Goal: Task Accomplishment & Management: Complete application form

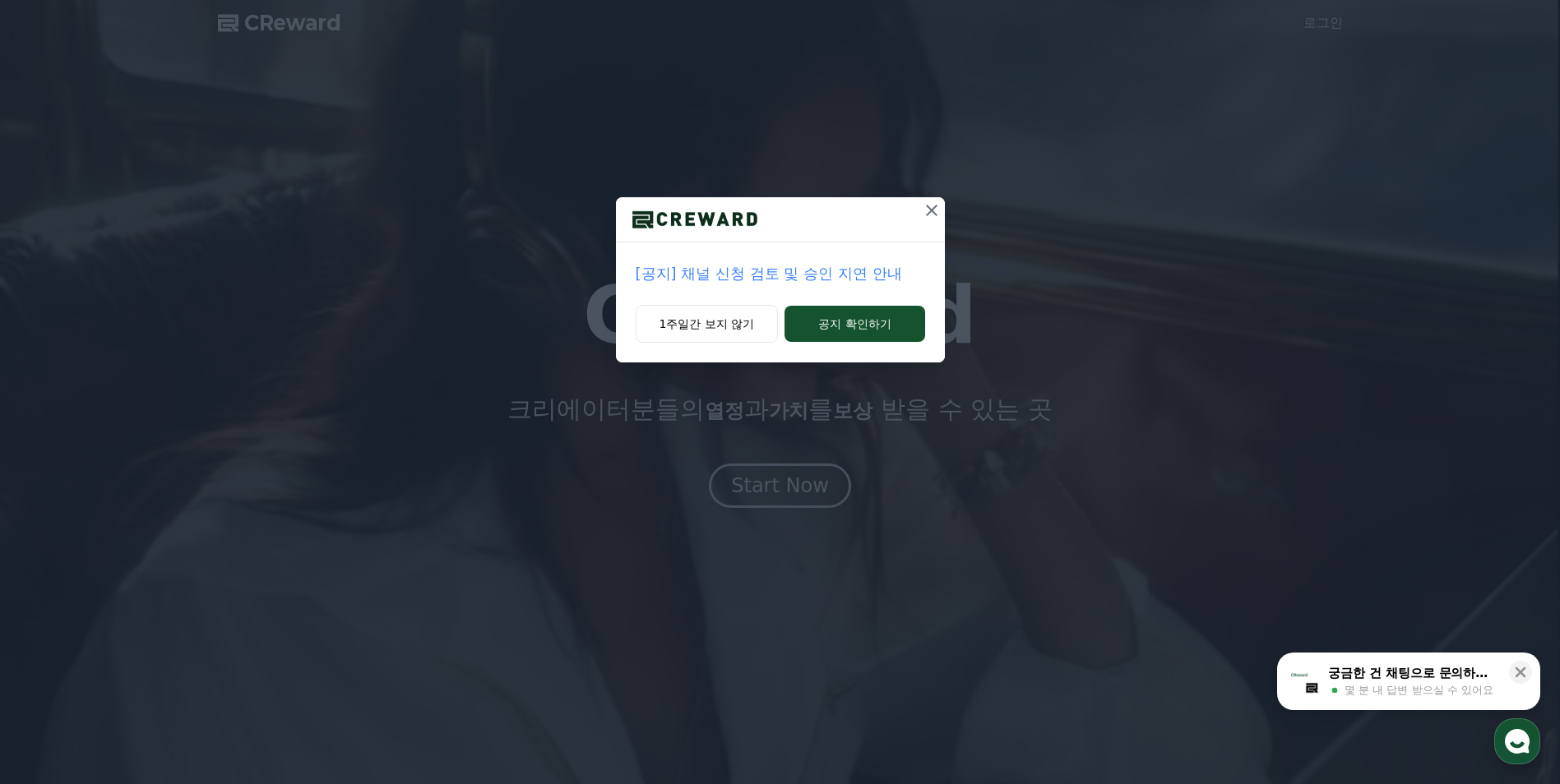
click at [933, 207] on icon at bounding box center [931, 210] width 20 height 20
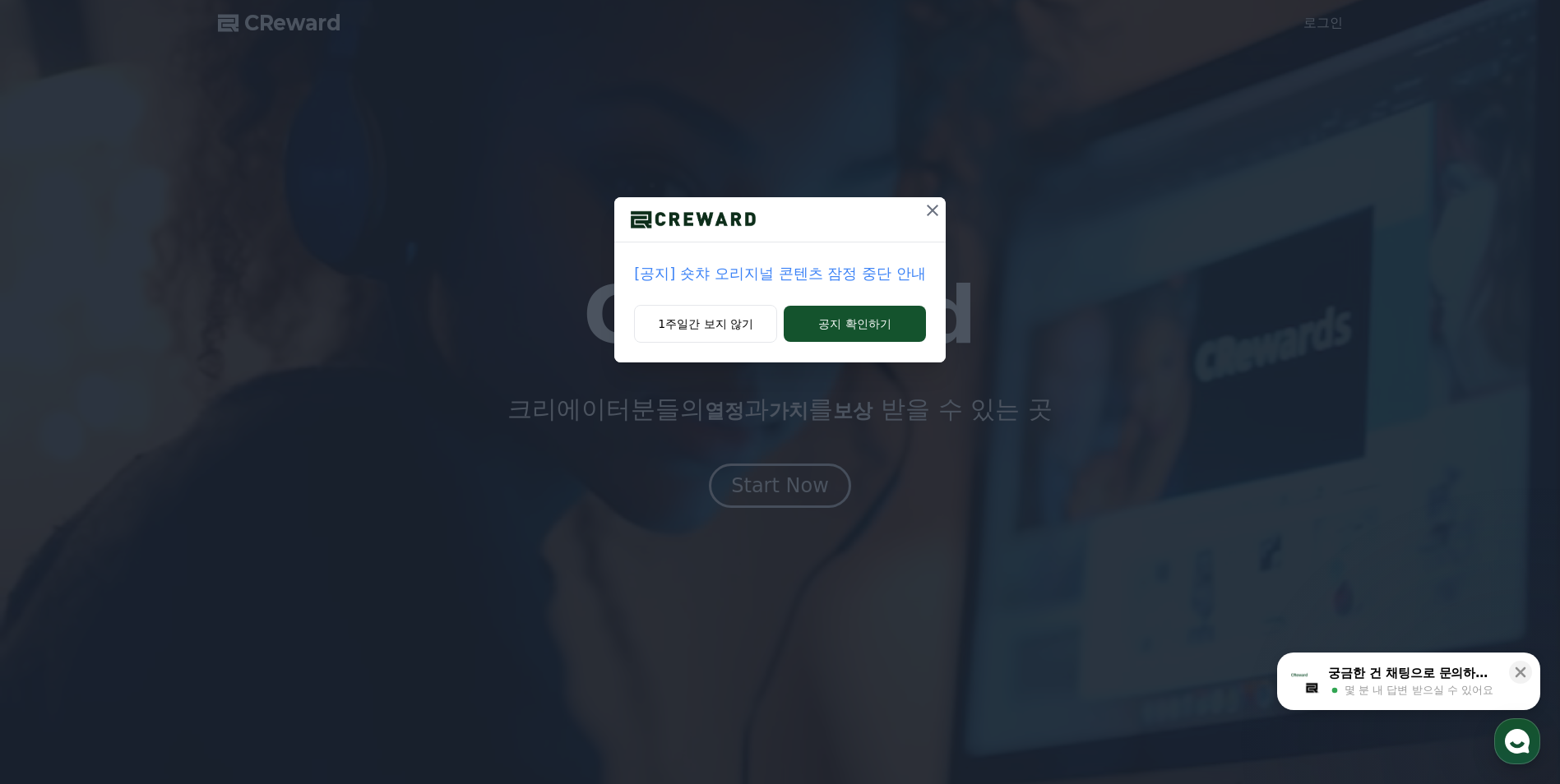
click at [930, 214] on icon at bounding box center [932, 210] width 20 height 20
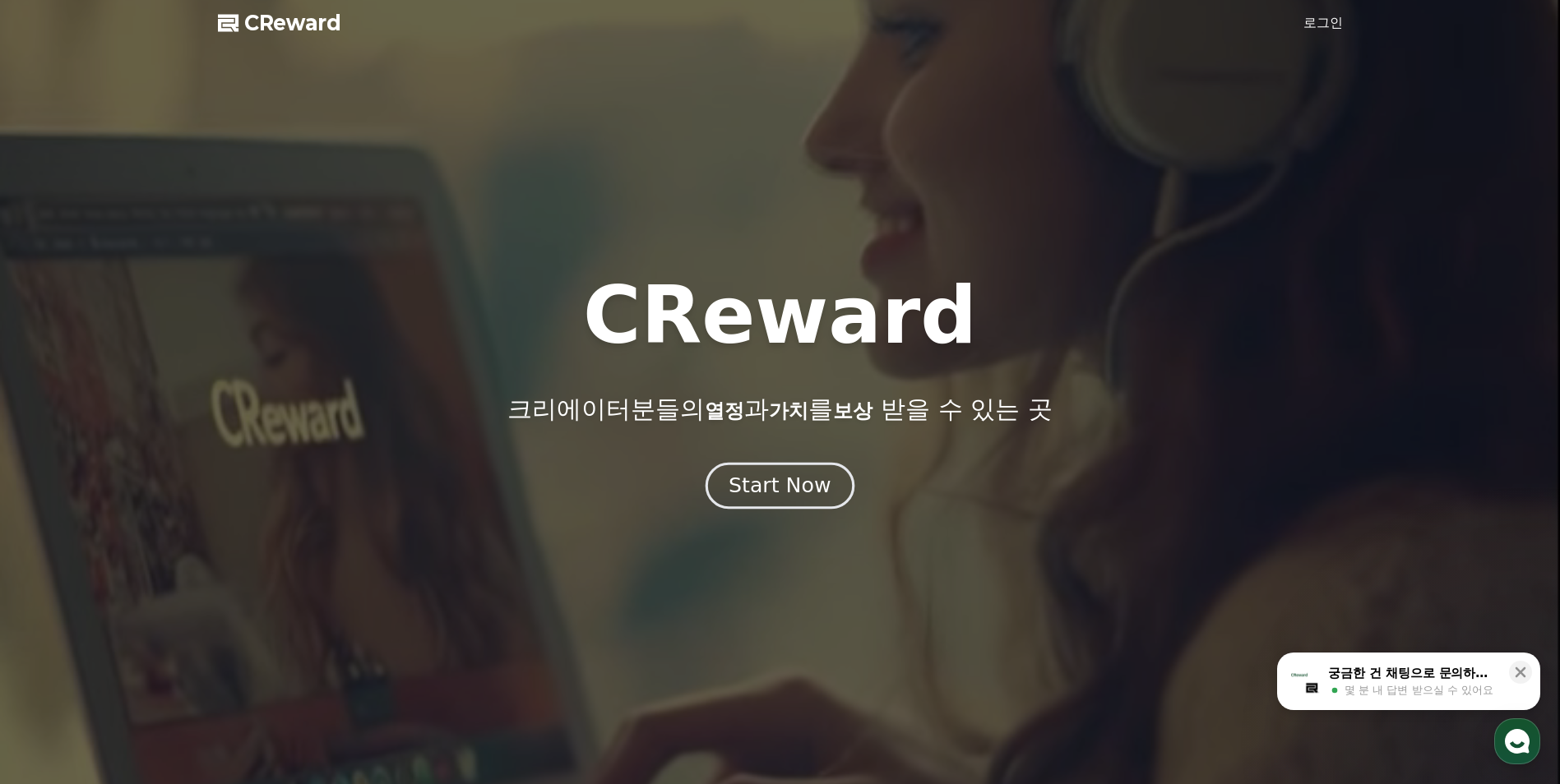
click at [807, 495] on div "Start Now" at bounding box center [780, 486] width 102 height 28
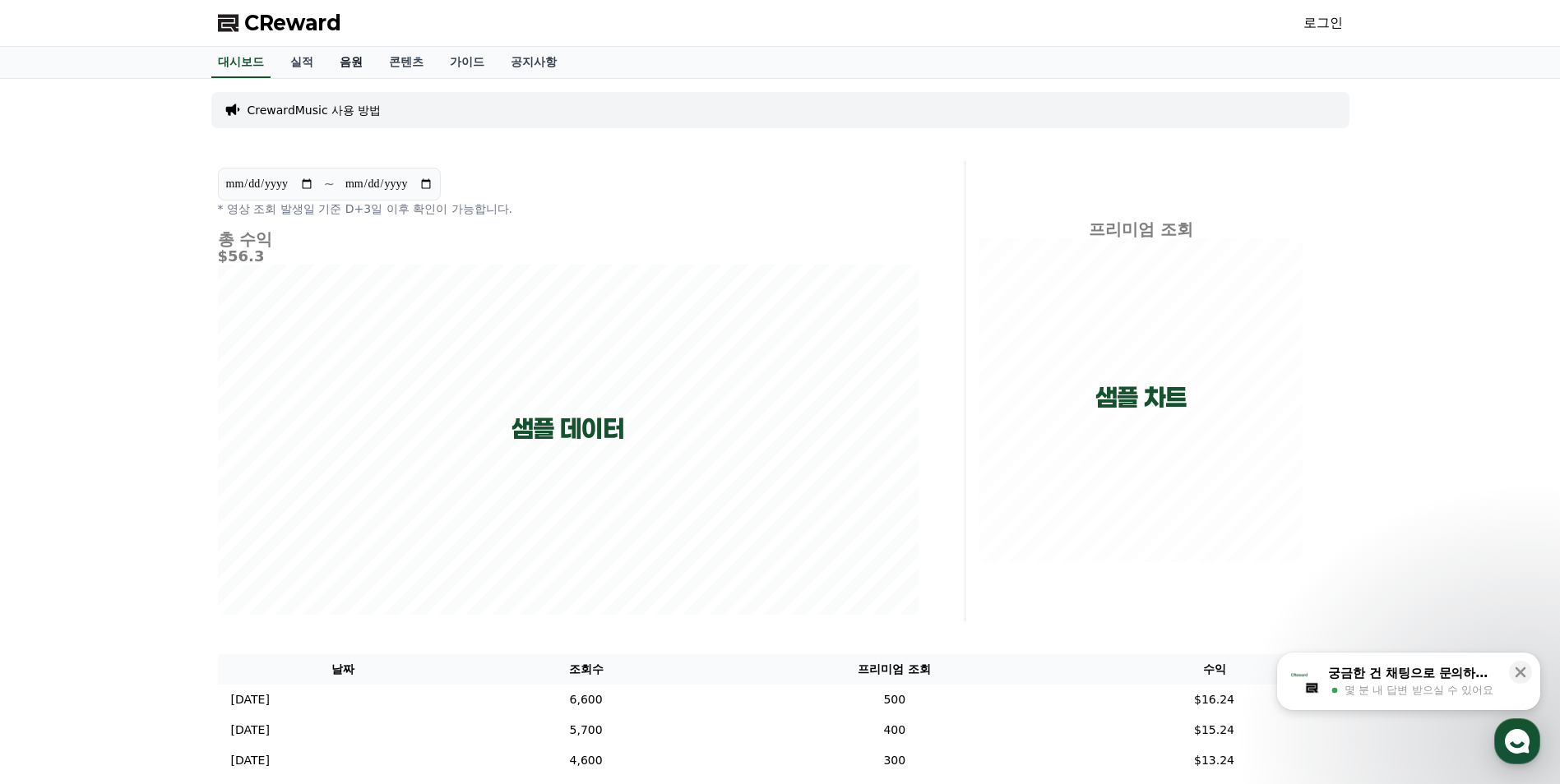
click at [347, 70] on link "음원" at bounding box center [351, 62] width 50 height 31
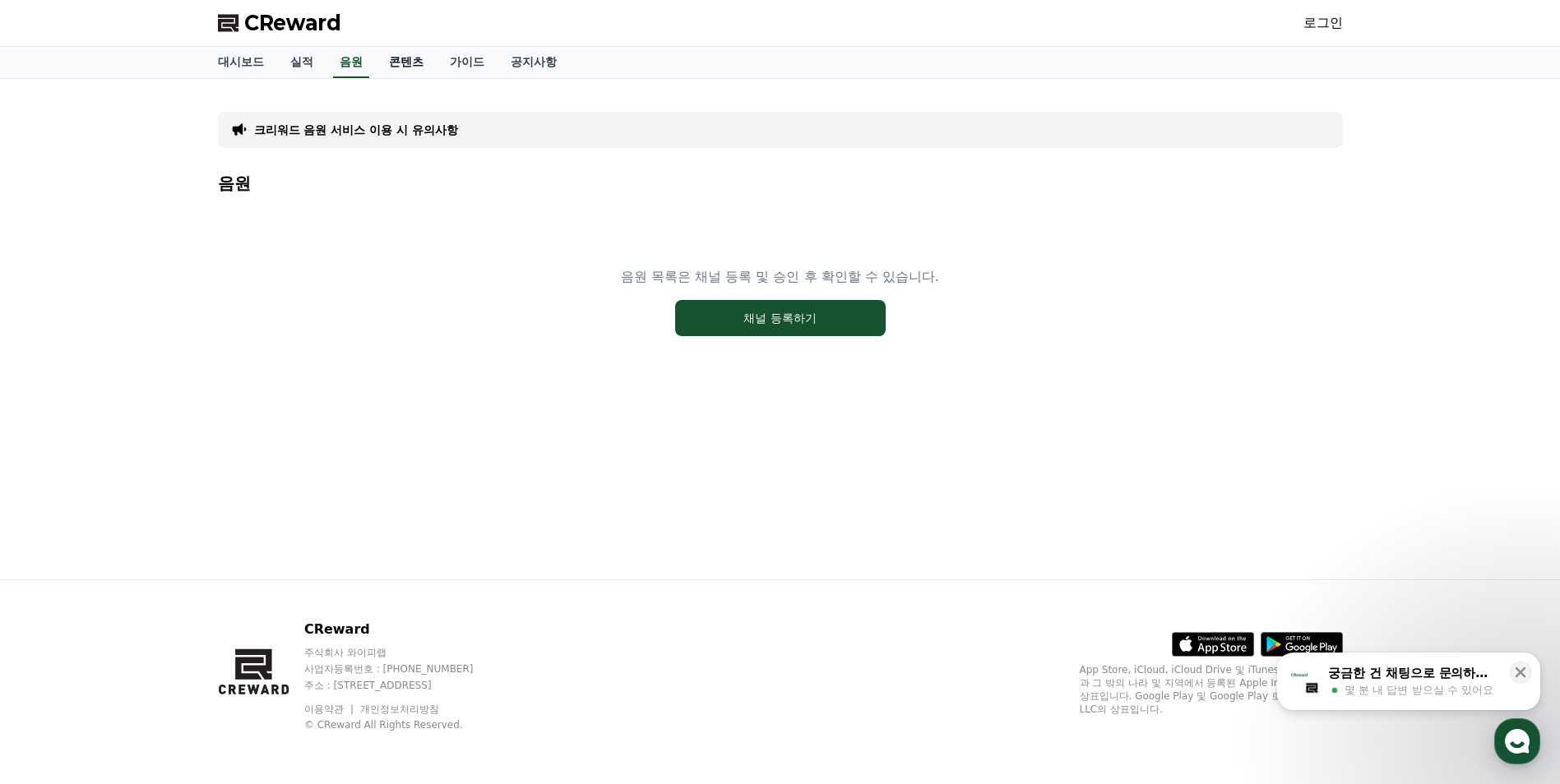
click at [395, 62] on link "콘텐츠" at bounding box center [406, 62] width 61 height 31
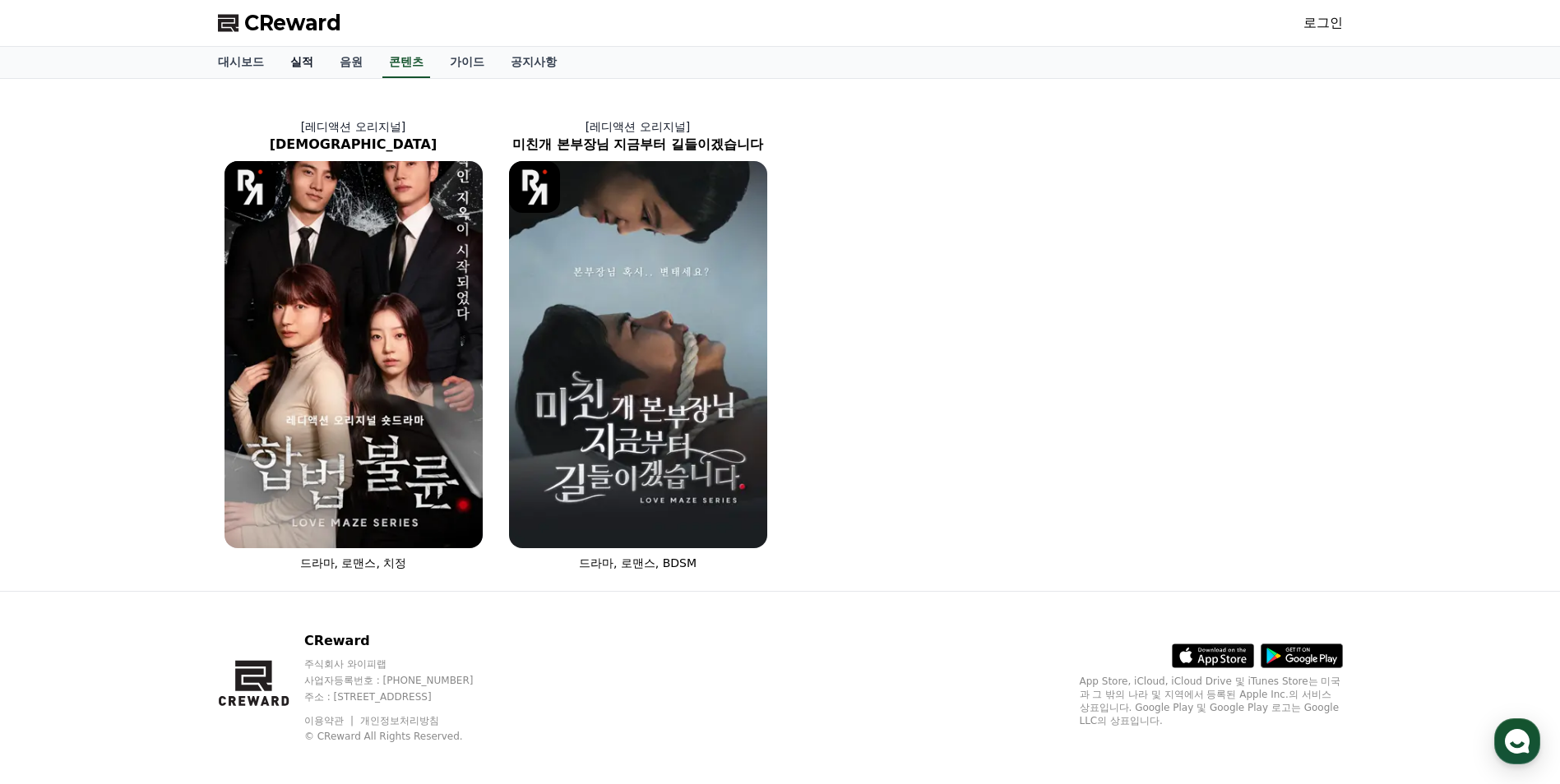
click at [319, 66] on link "실적" at bounding box center [301, 62] width 50 height 31
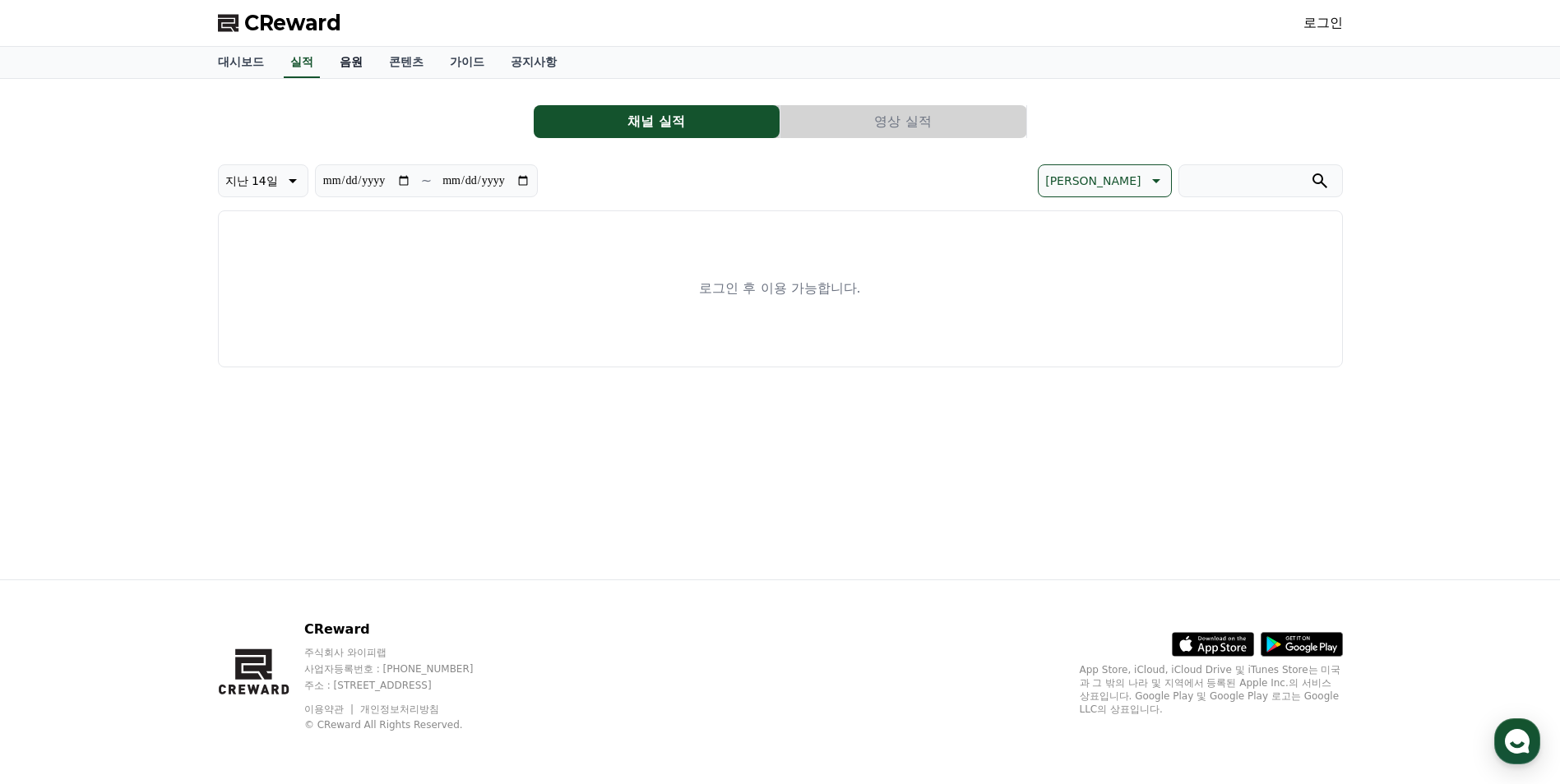
click at [341, 66] on link "음원" at bounding box center [351, 62] width 50 height 31
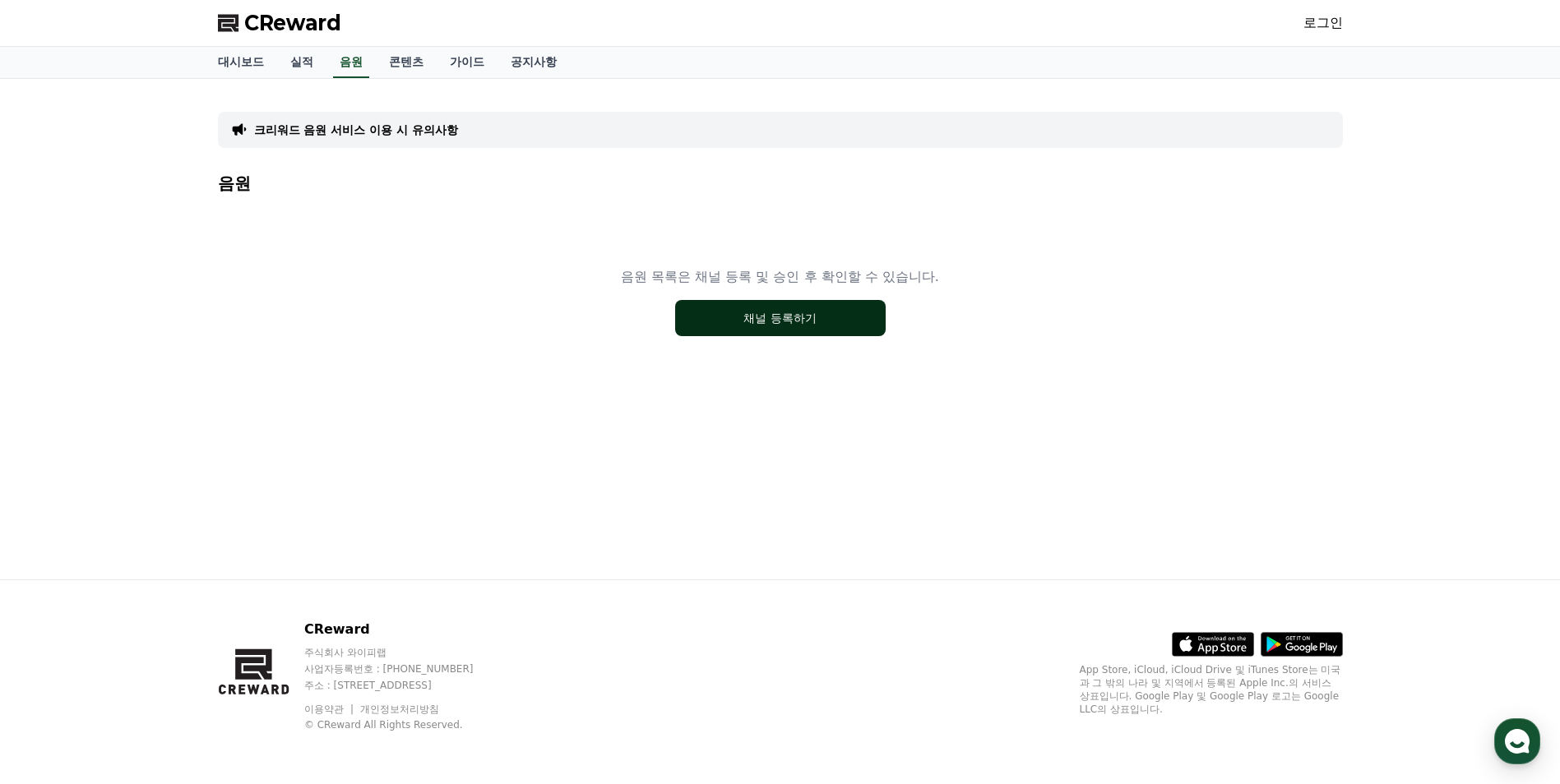
click at [796, 326] on button "채널 등록하기" at bounding box center [780, 318] width 211 height 36
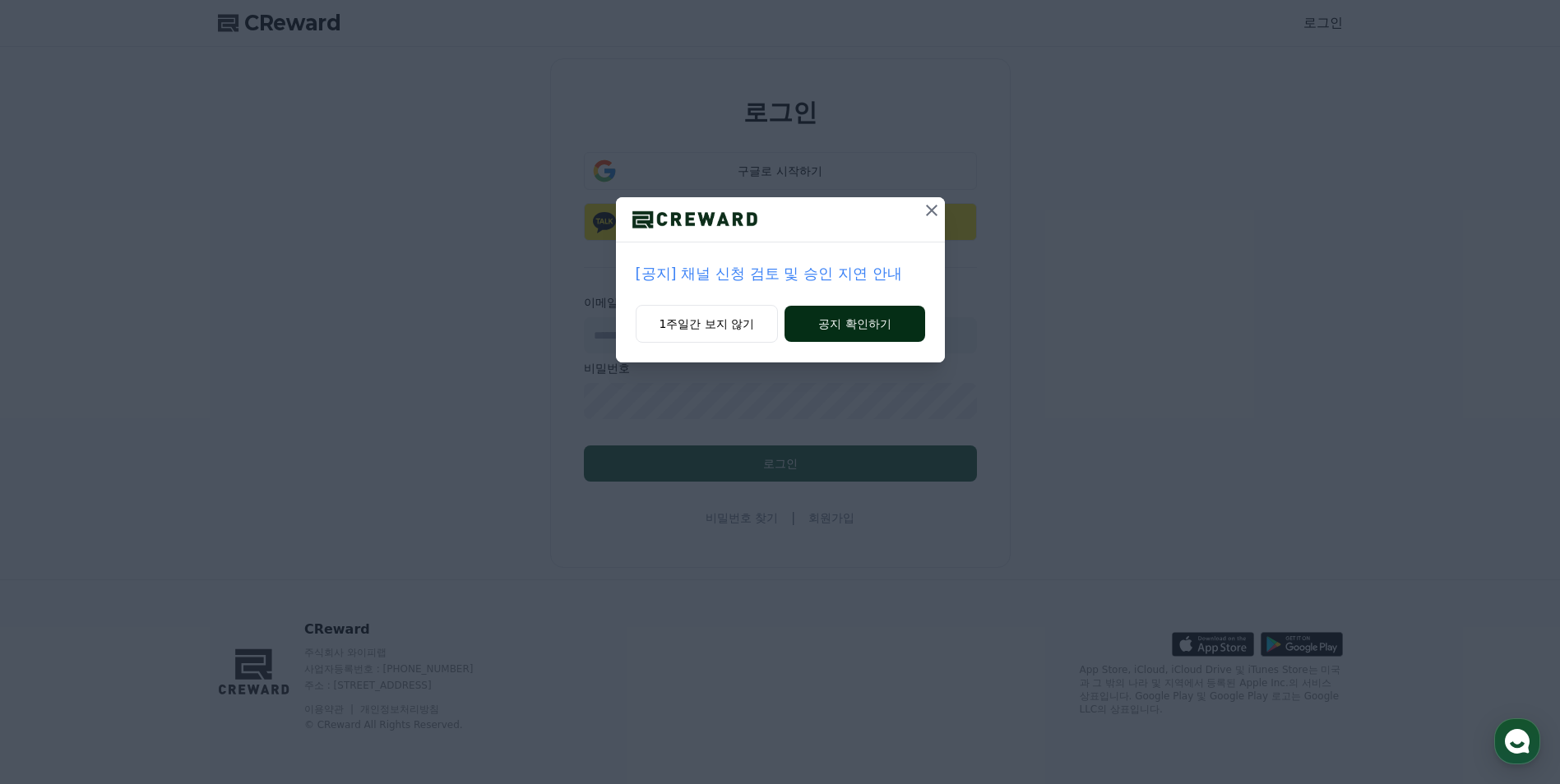
click at [840, 319] on button "공지 확인하기" at bounding box center [853, 324] width 139 height 36
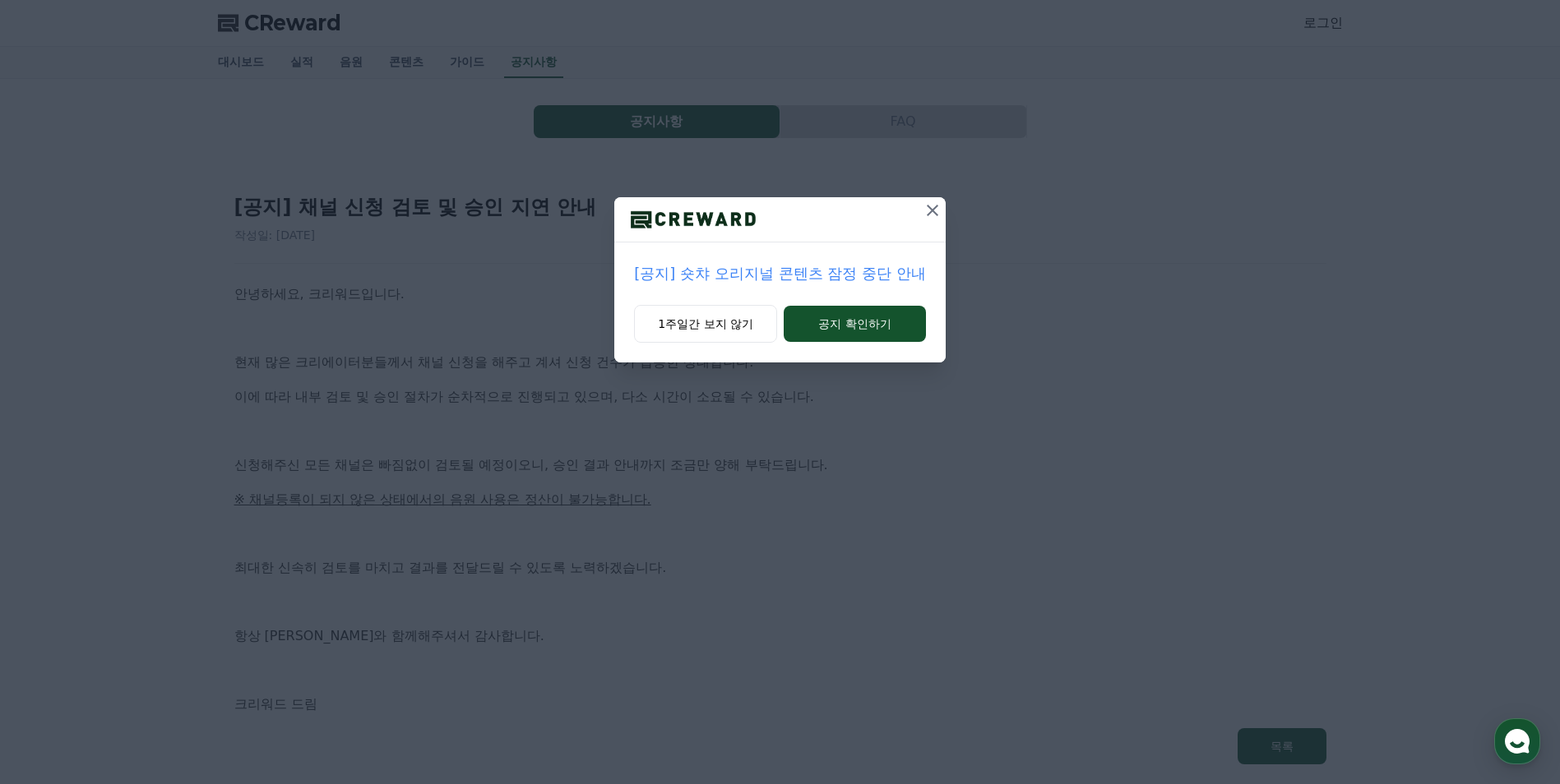
click at [932, 213] on icon at bounding box center [932, 210] width 20 height 20
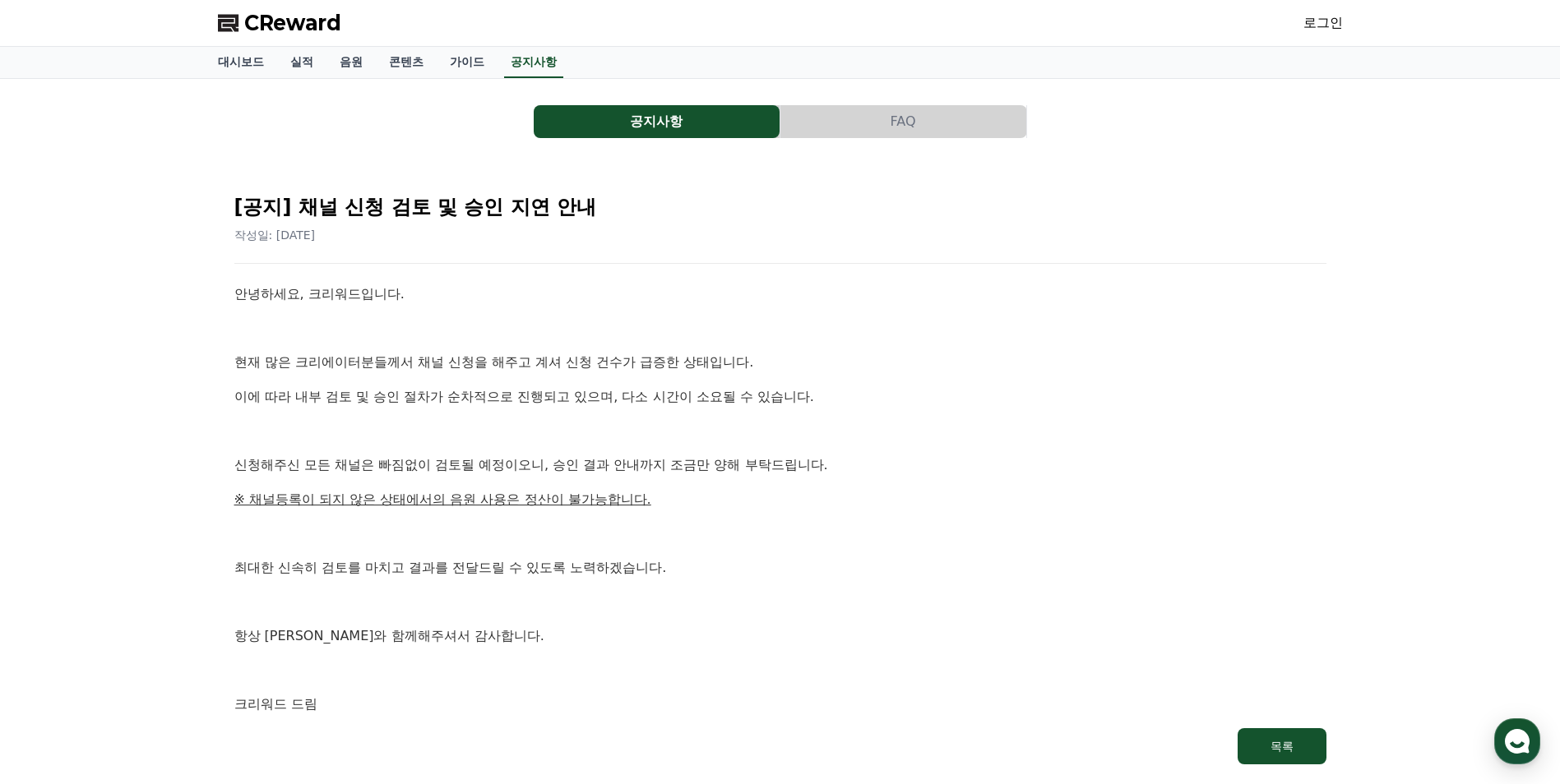
click at [1332, 27] on link "로그인" at bounding box center [1323, 22] width 39 height 20
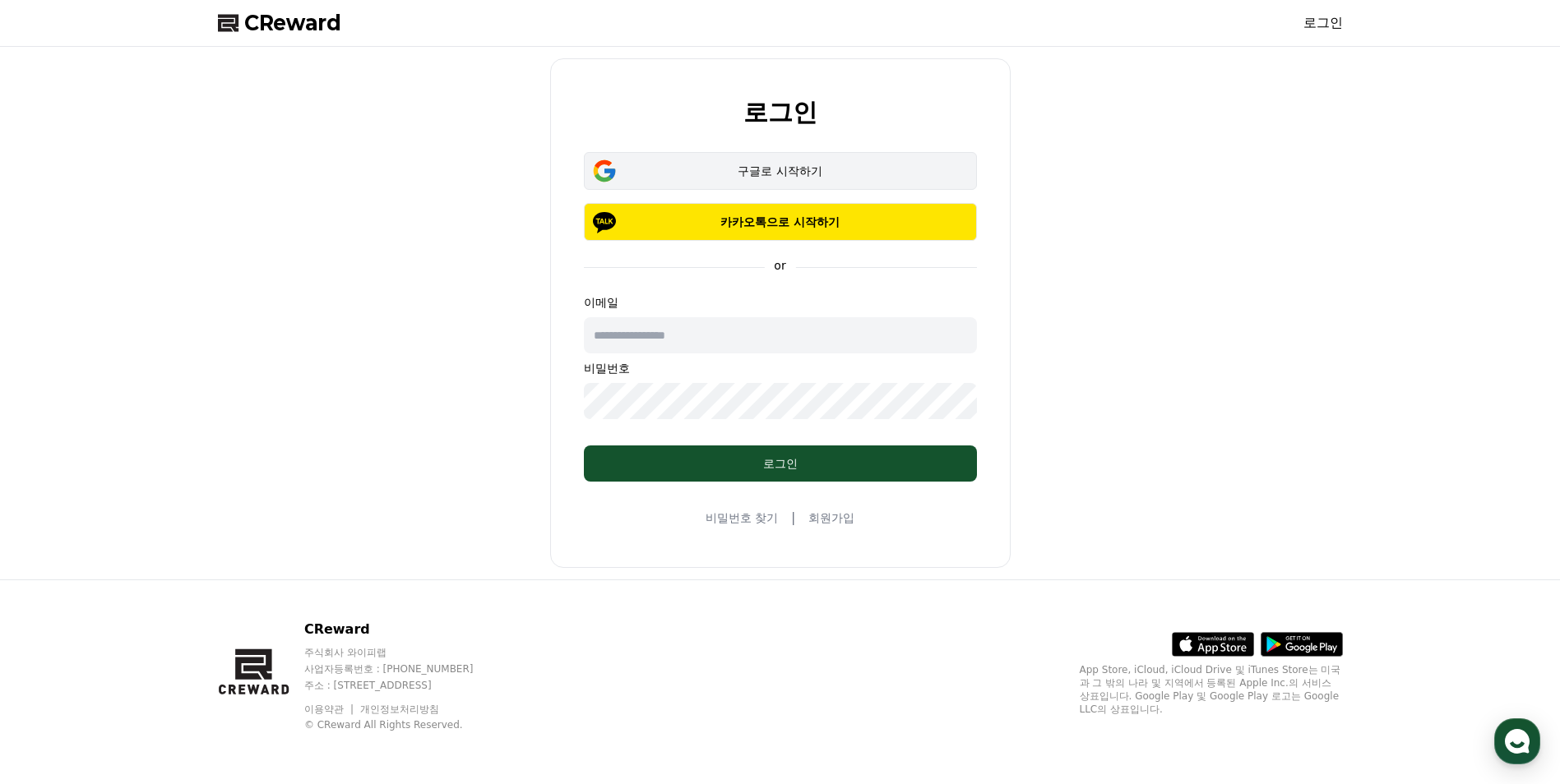
click at [805, 173] on div "구글로 시작하기" at bounding box center [780, 171] width 345 height 17
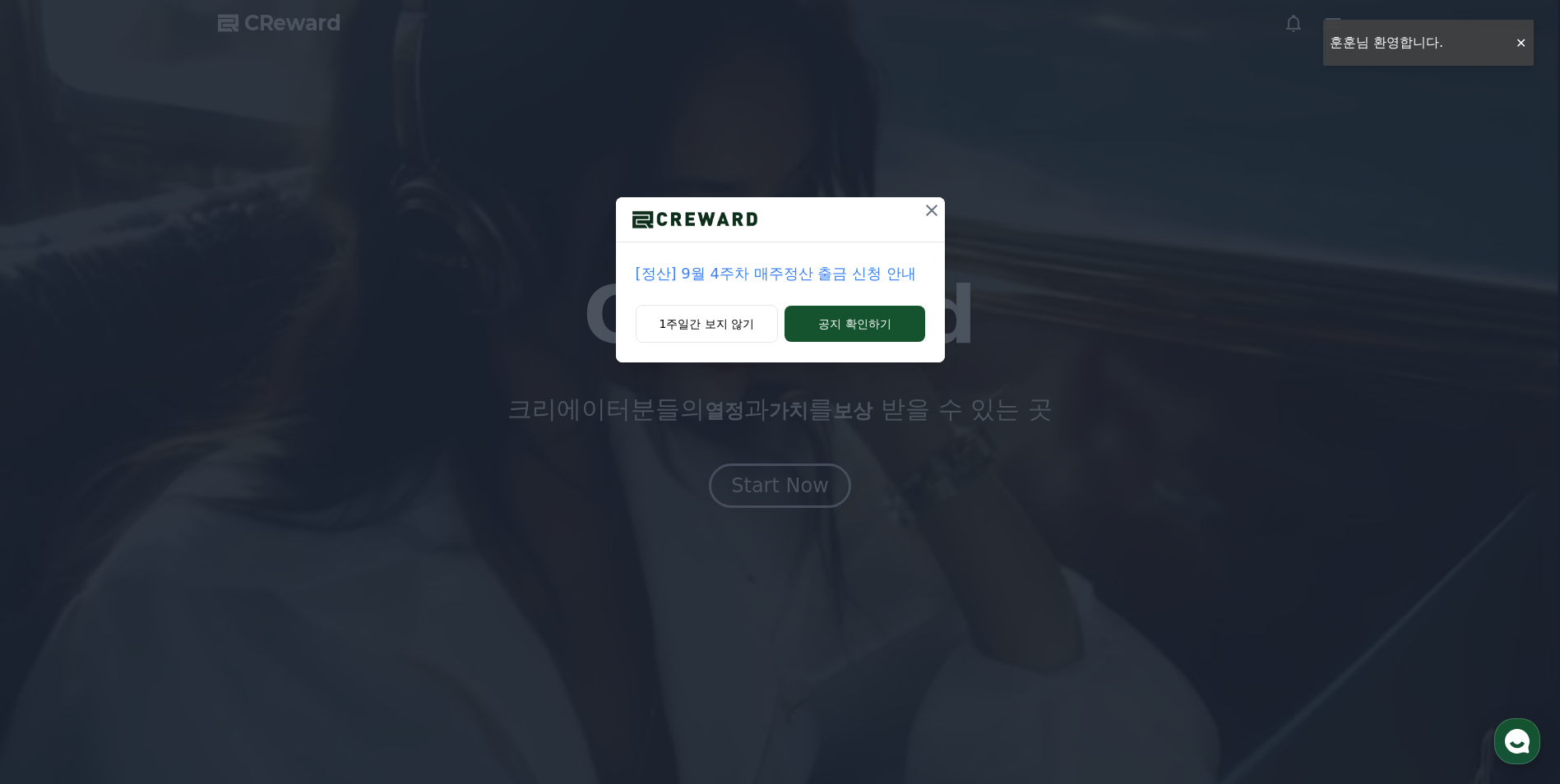
click at [1212, 139] on div "[정산] 9월 4주차 매주정산 출금 신청 안내 1주일간 보지 않기 공지 확인하기" at bounding box center [780, 195] width 1560 height 389
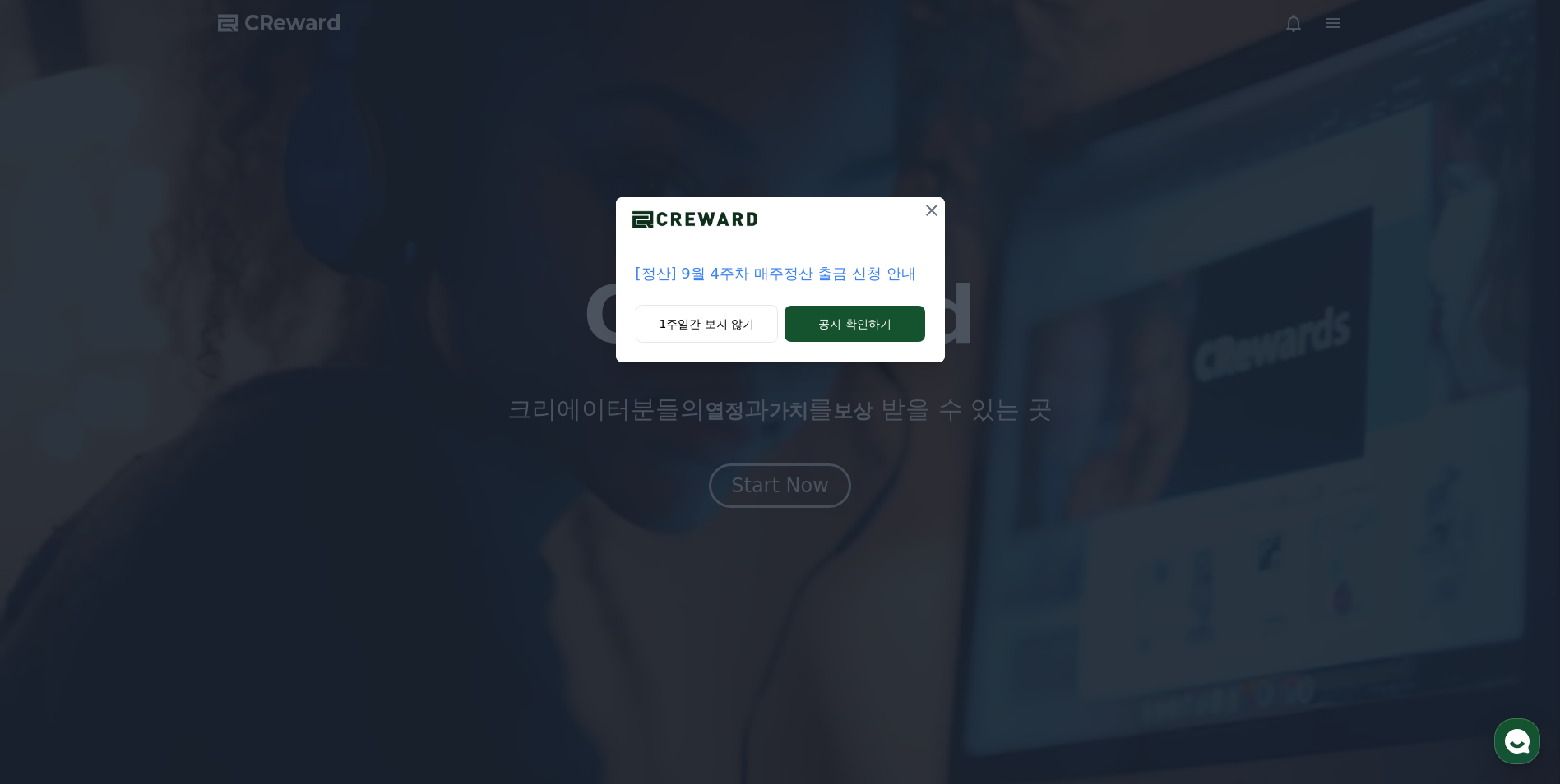
click at [935, 213] on icon at bounding box center [931, 210] width 20 height 20
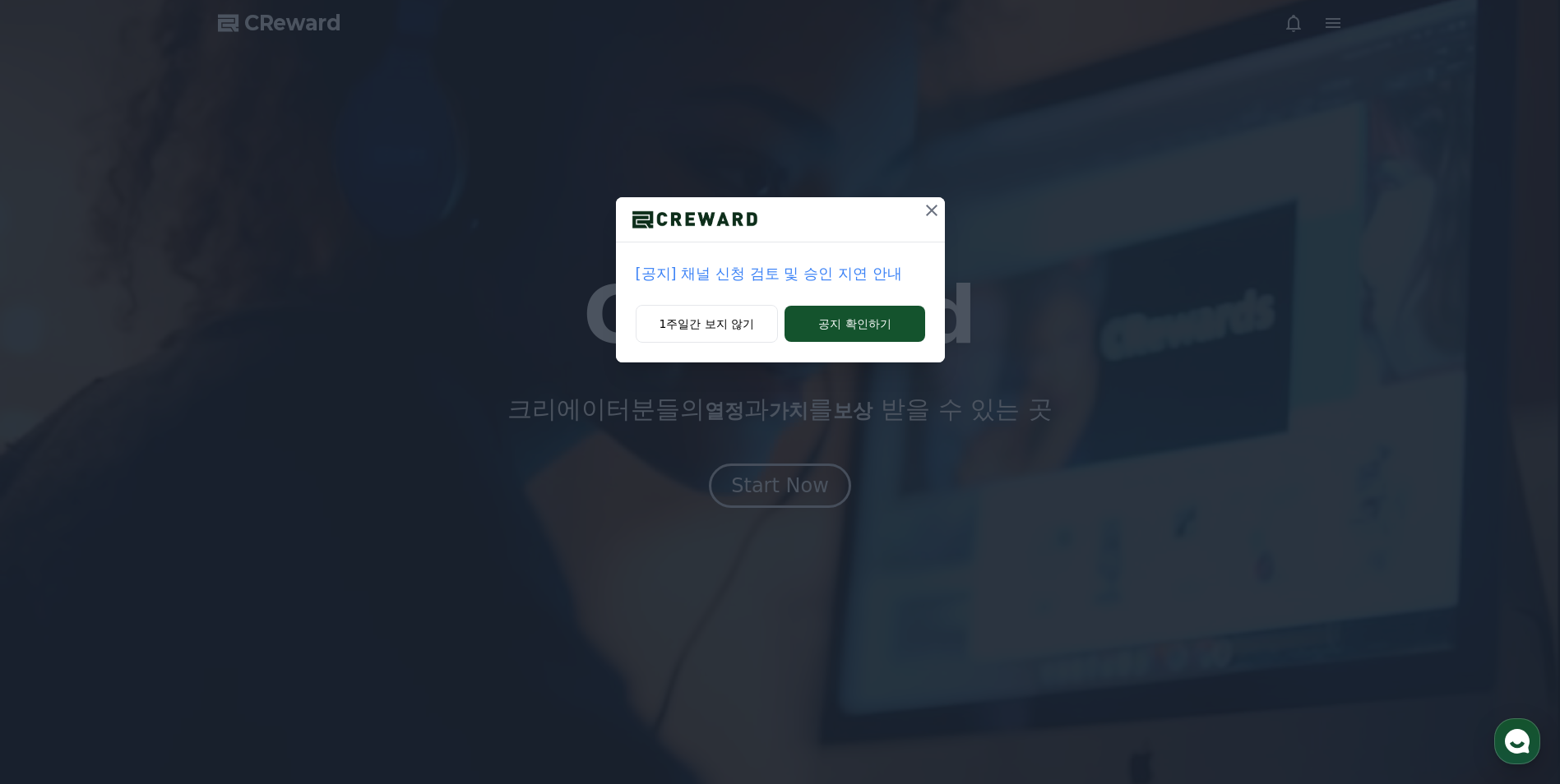
click at [934, 206] on icon at bounding box center [931, 210] width 20 height 20
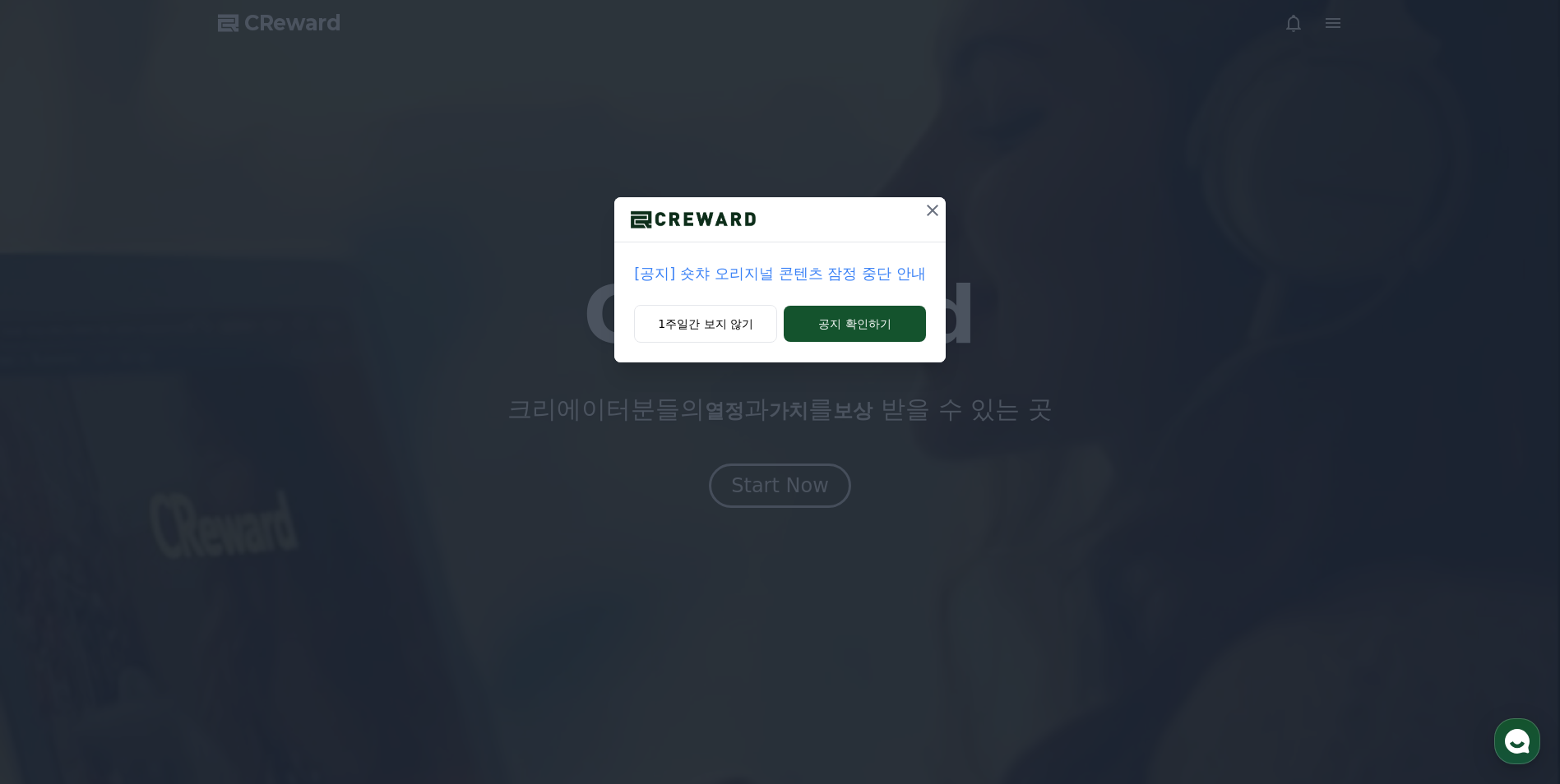
click at [932, 207] on icon at bounding box center [932, 210] width 20 height 20
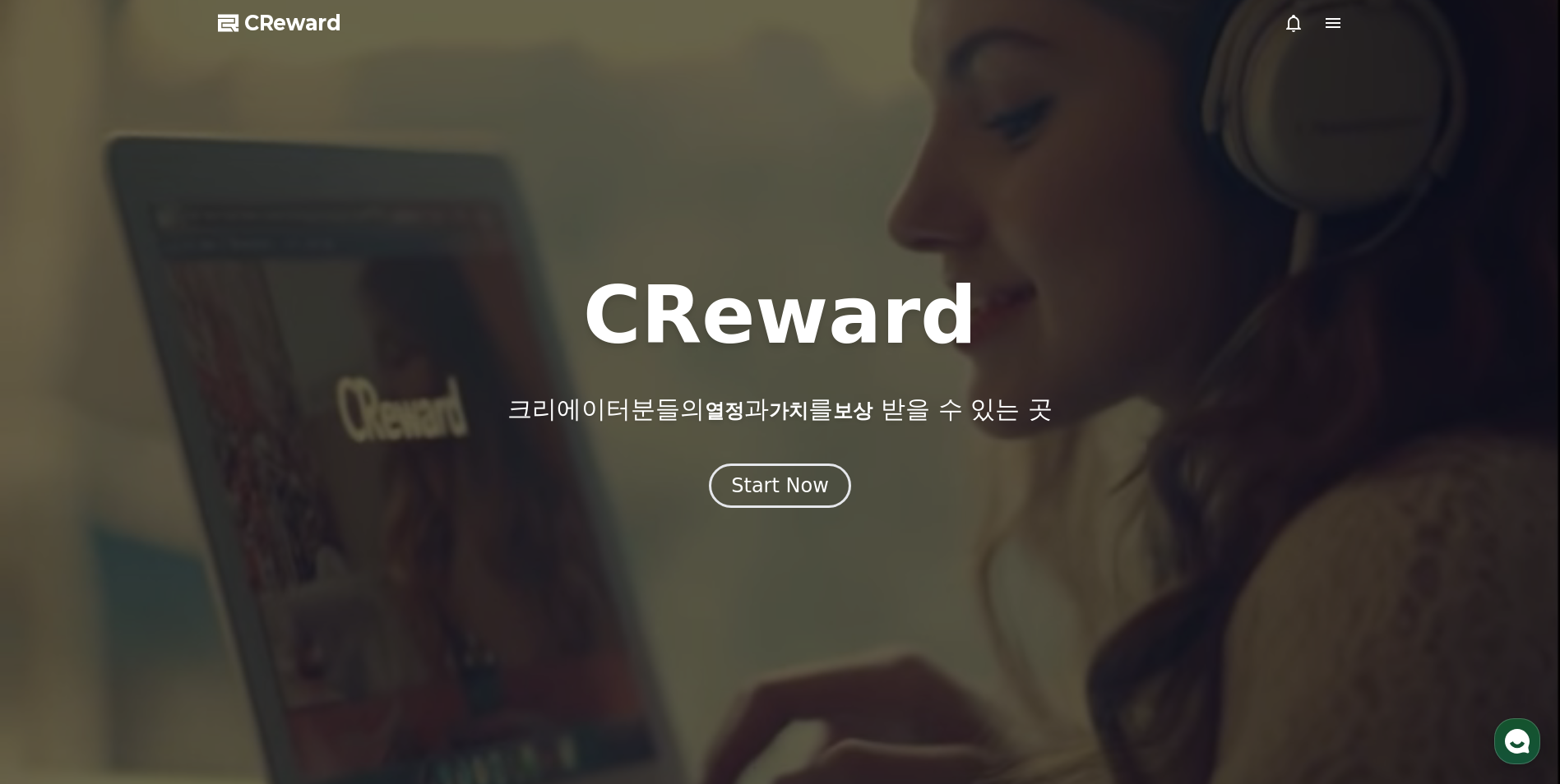
click at [836, 459] on div "CReward 크리에이터분들의 열정 과 가치 를 보상 받을 수 있는 곳 Start Now" at bounding box center [780, 392] width 1560 height 232
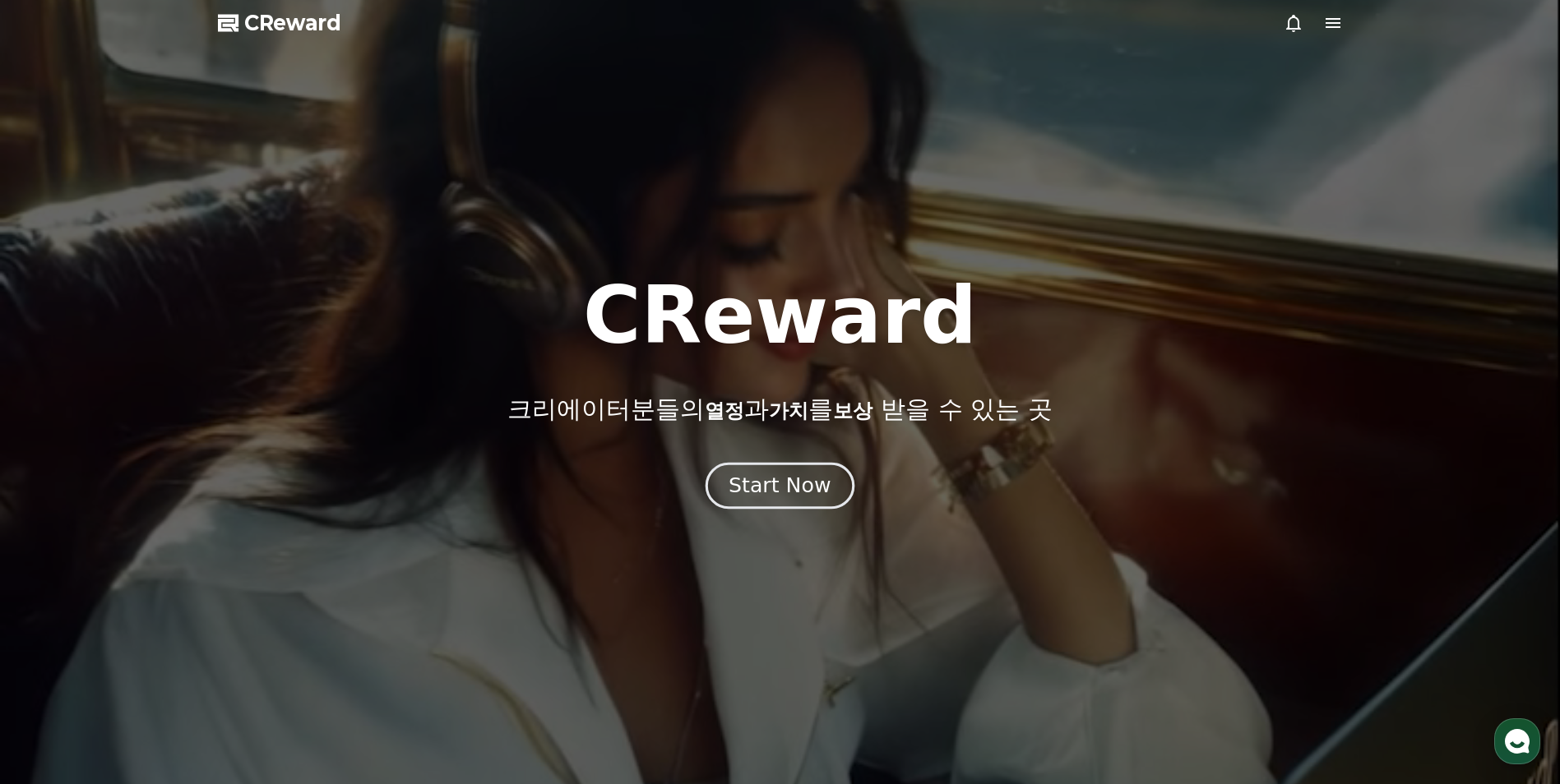
click at [802, 468] on button "Start Now" at bounding box center [780, 486] width 149 height 47
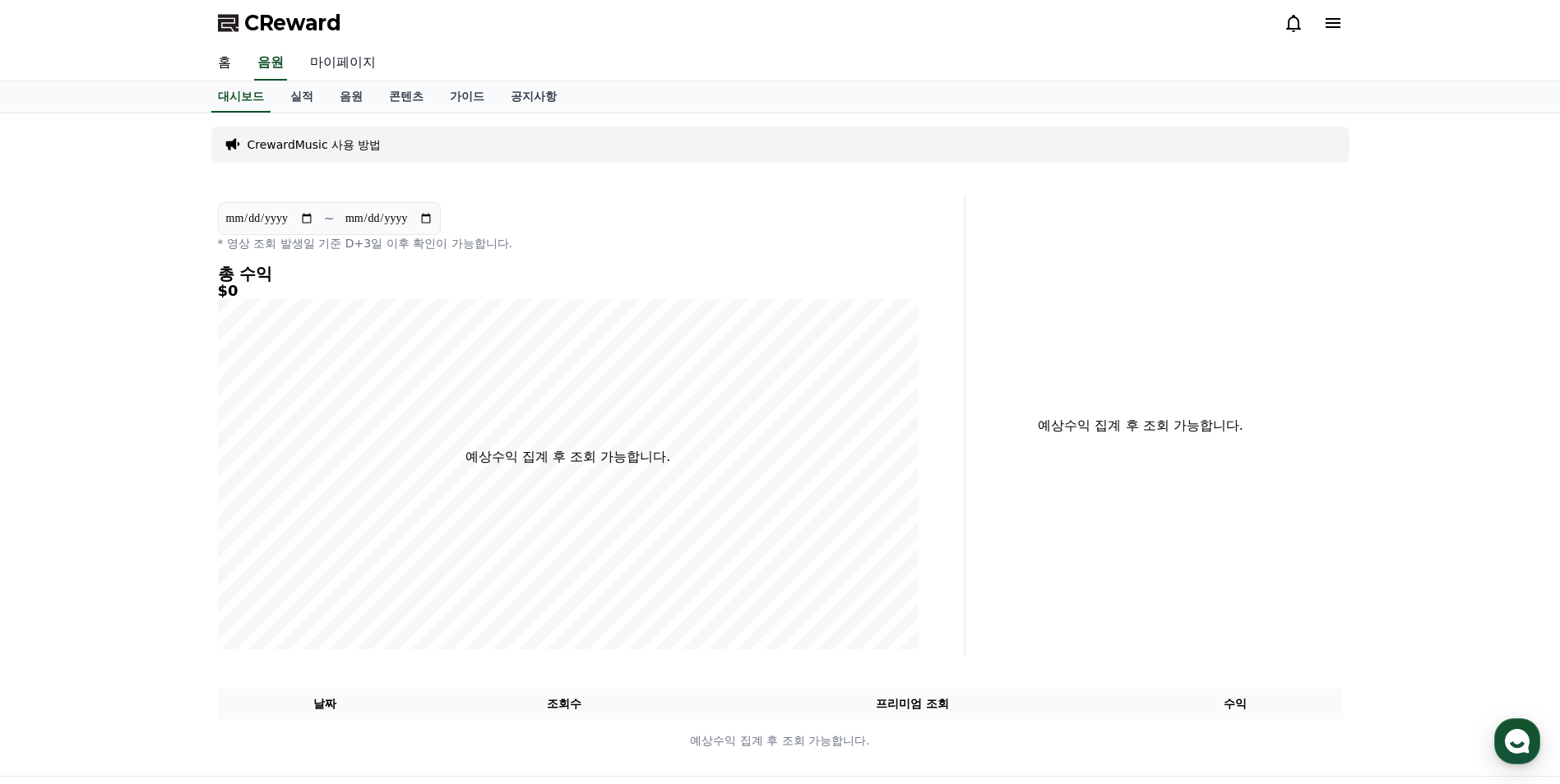
click at [333, 64] on link "마이페이지" at bounding box center [343, 63] width 92 height 35
select select "**********"
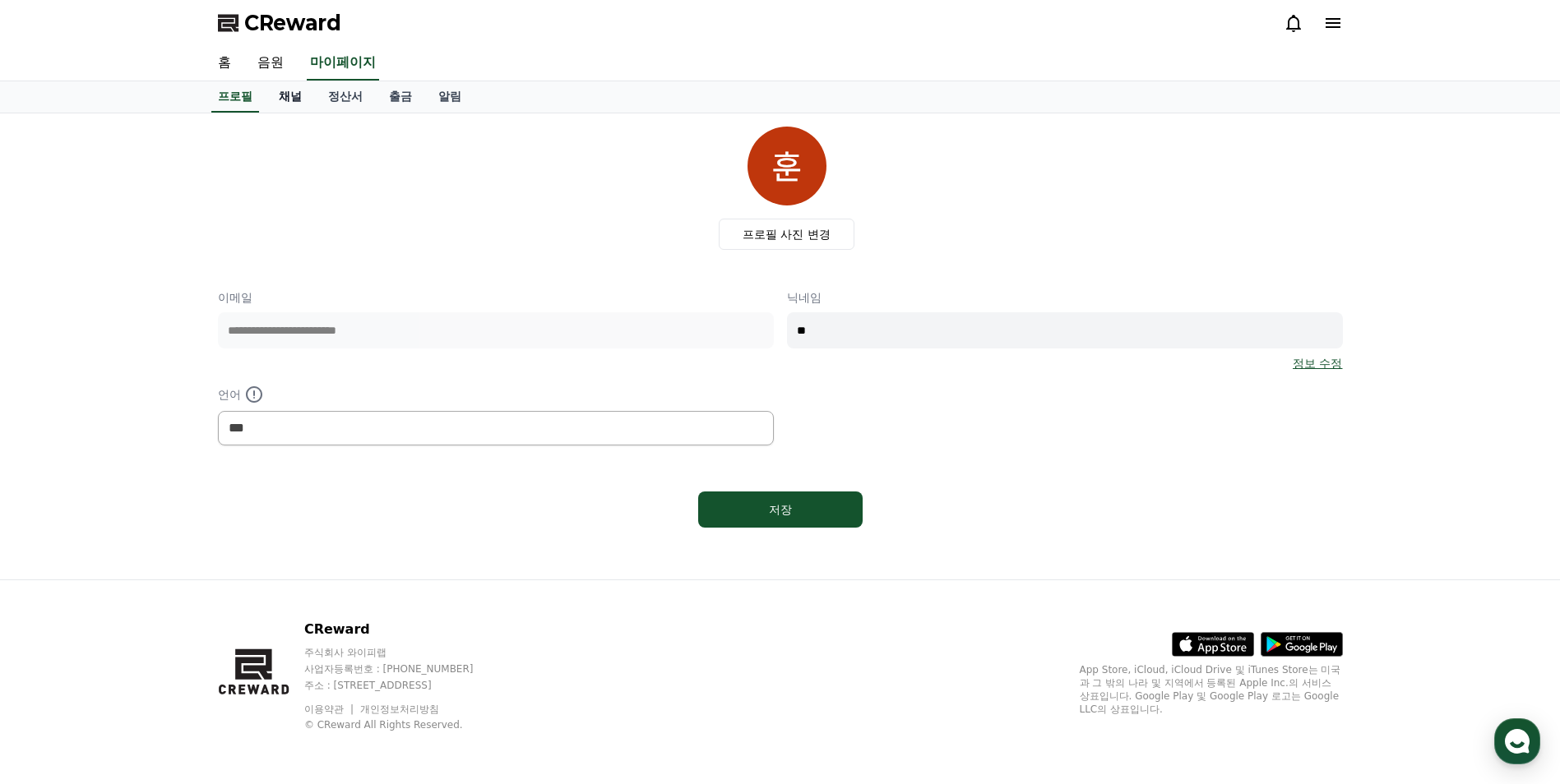
drag, startPoint x: 288, startPoint y: 90, endPoint x: 299, endPoint y: 100, distance: 14.9
click at [288, 90] on link "채널" at bounding box center [290, 96] width 50 height 31
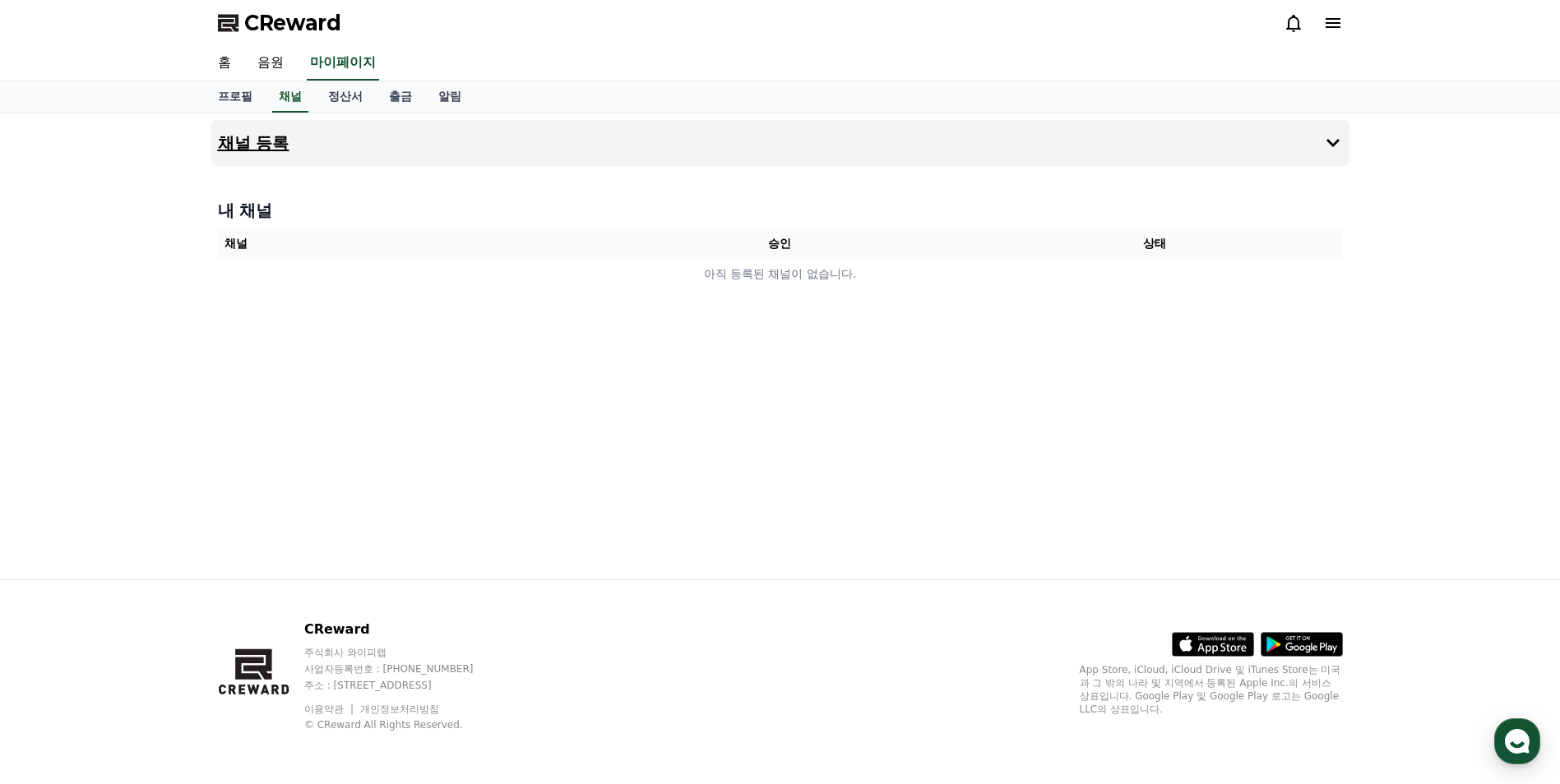
click at [1305, 142] on button "채널 등록" at bounding box center [780, 142] width 1138 height 46
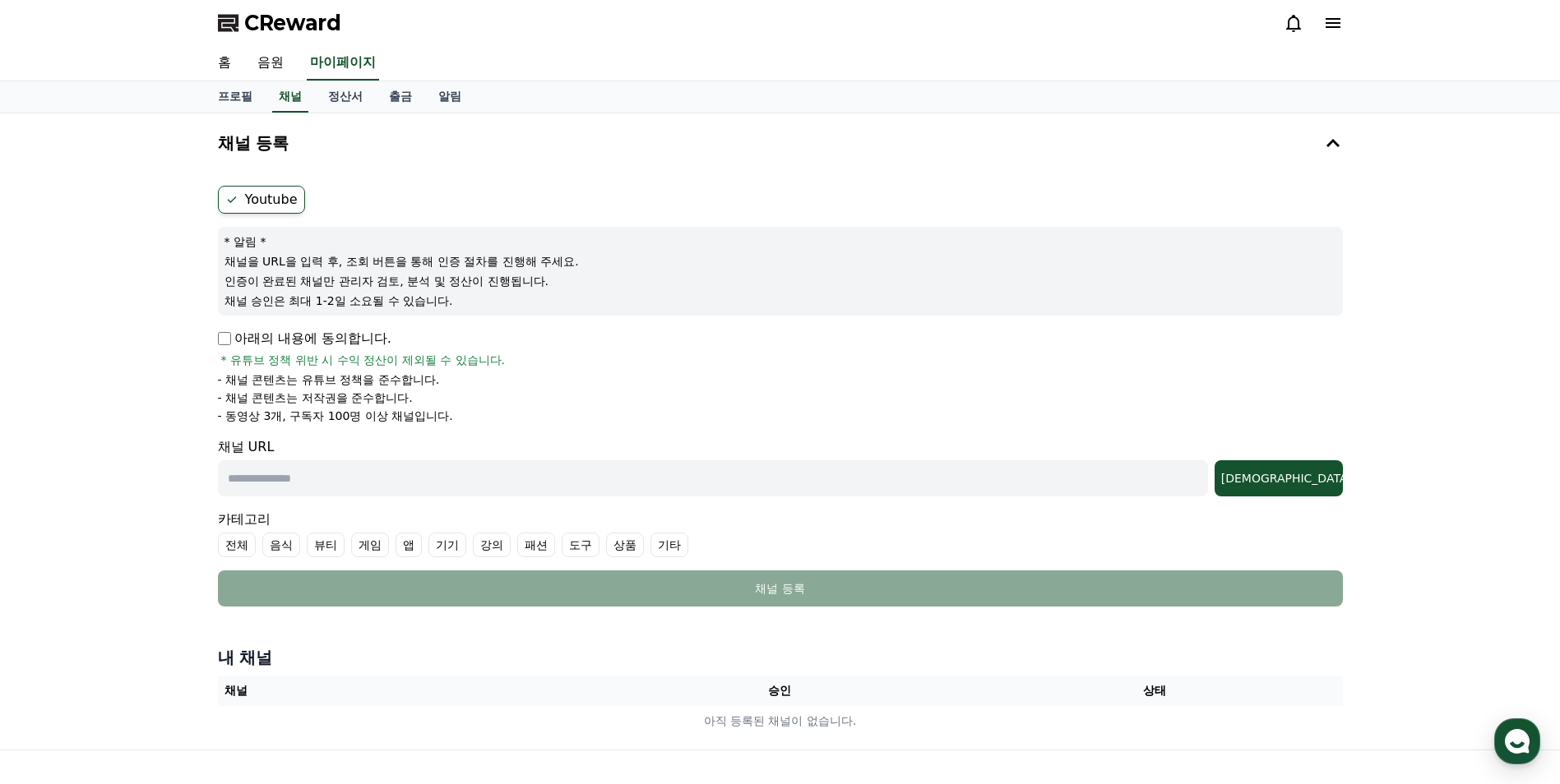
click at [1116, 481] on input "text" at bounding box center [713, 478] width 990 height 36
paste input "**********"
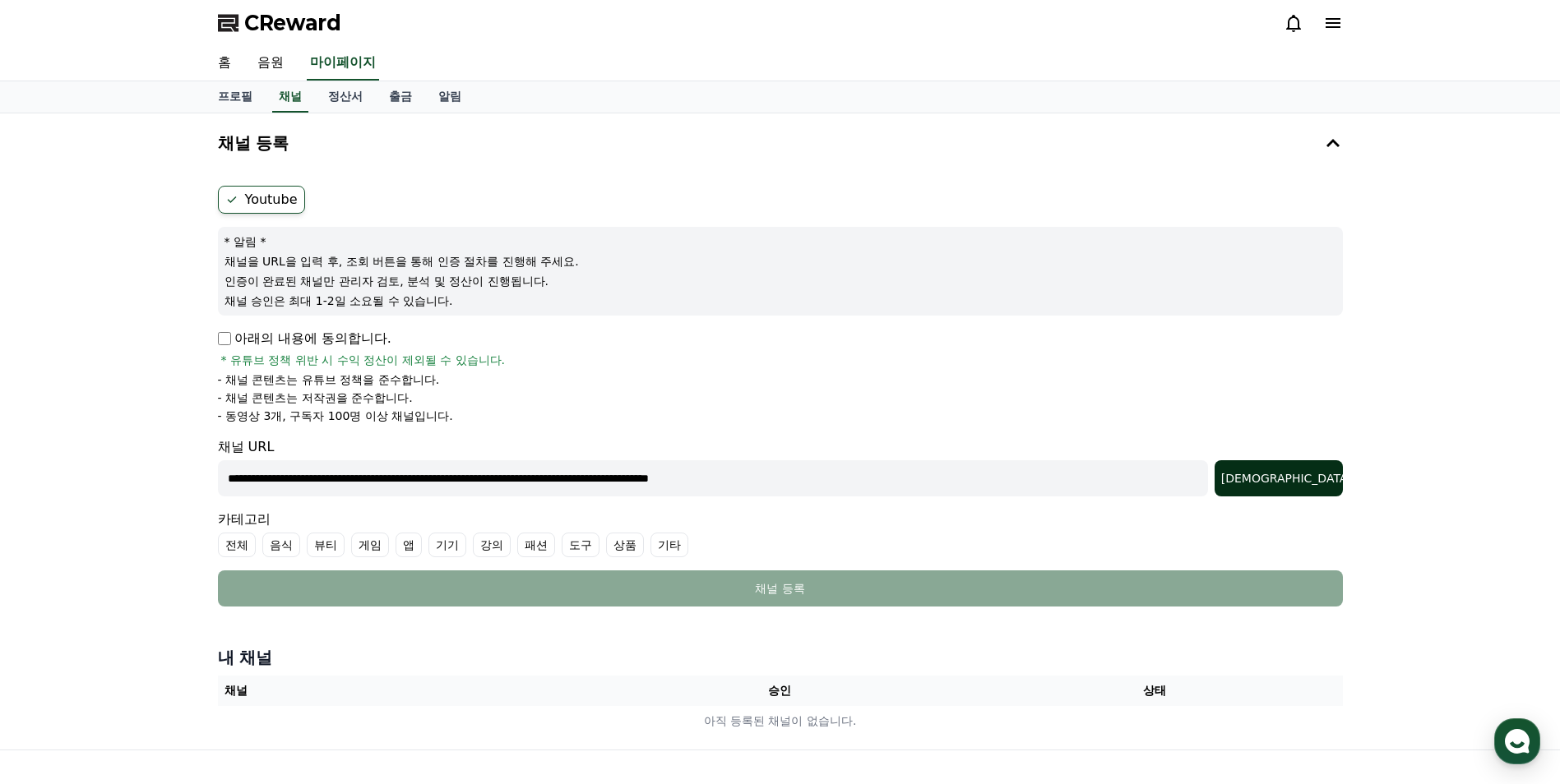
type input "**********"
click at [1312, 485] on div "조회" at bounding box center [1278, 479] width 115 height 17
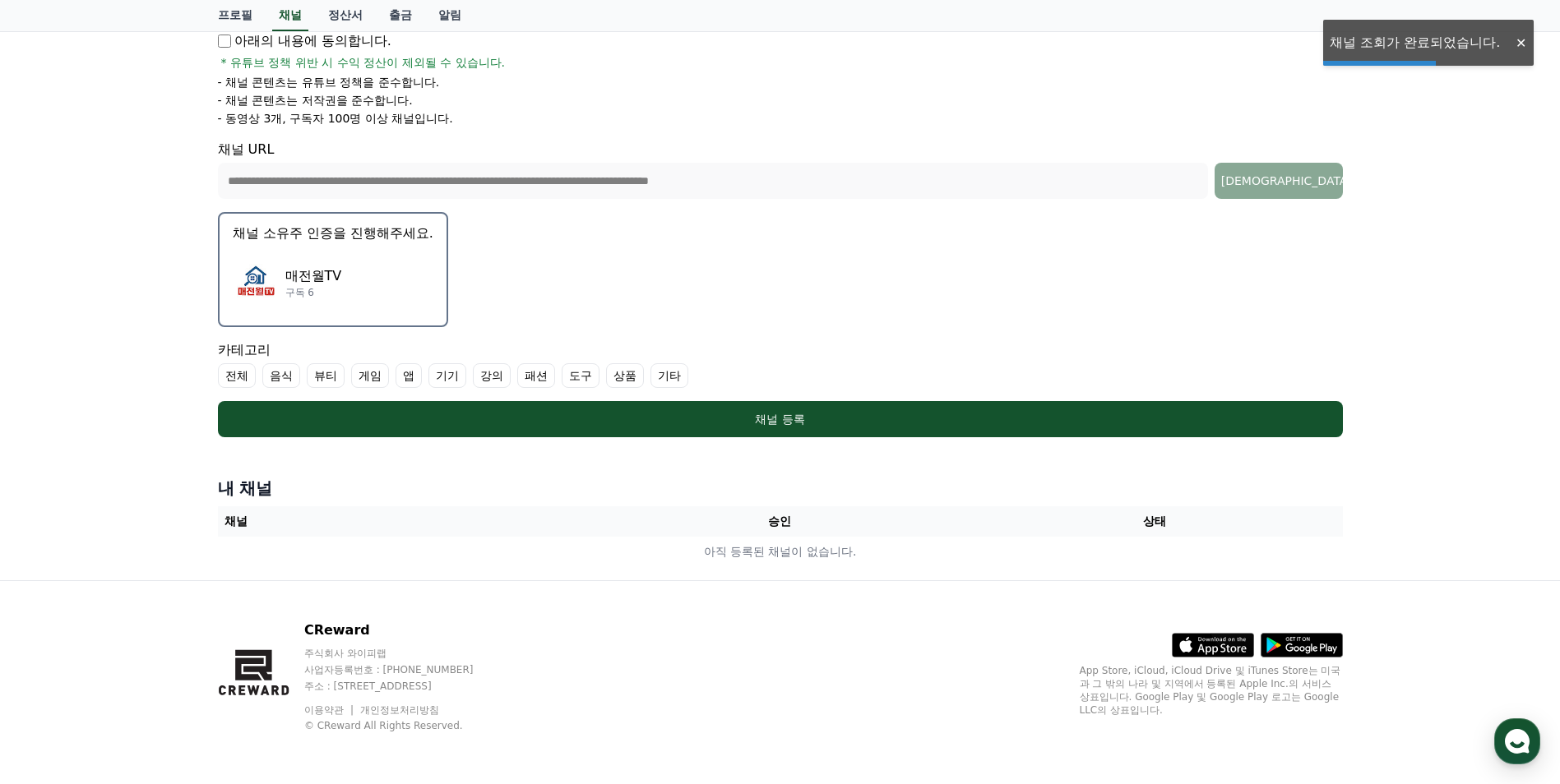
scroll to position [298, 0]
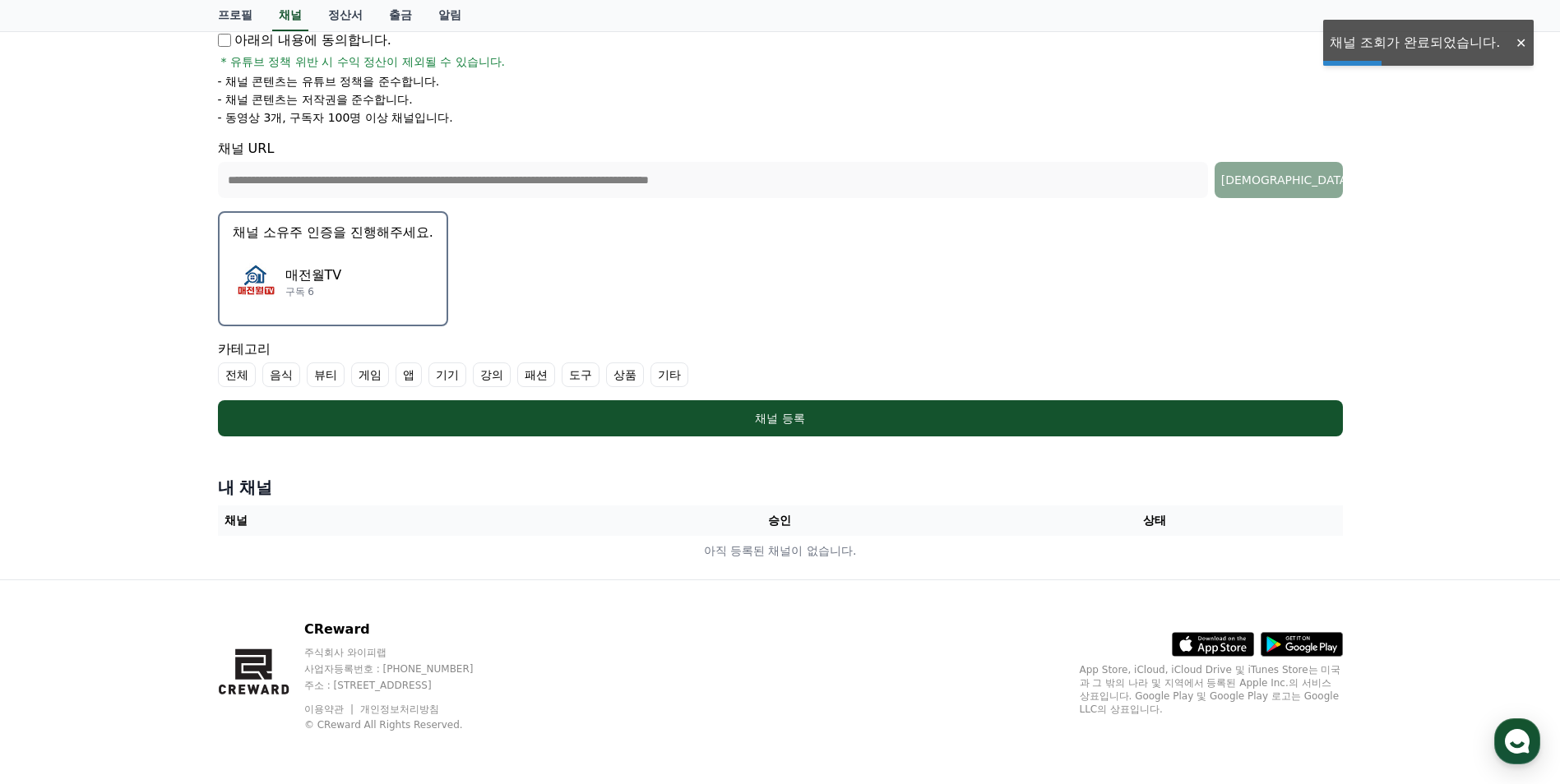
click at [375, 261] on div "매전월TV 구독 6" at bounding box center [333, 282] width 200 height 65
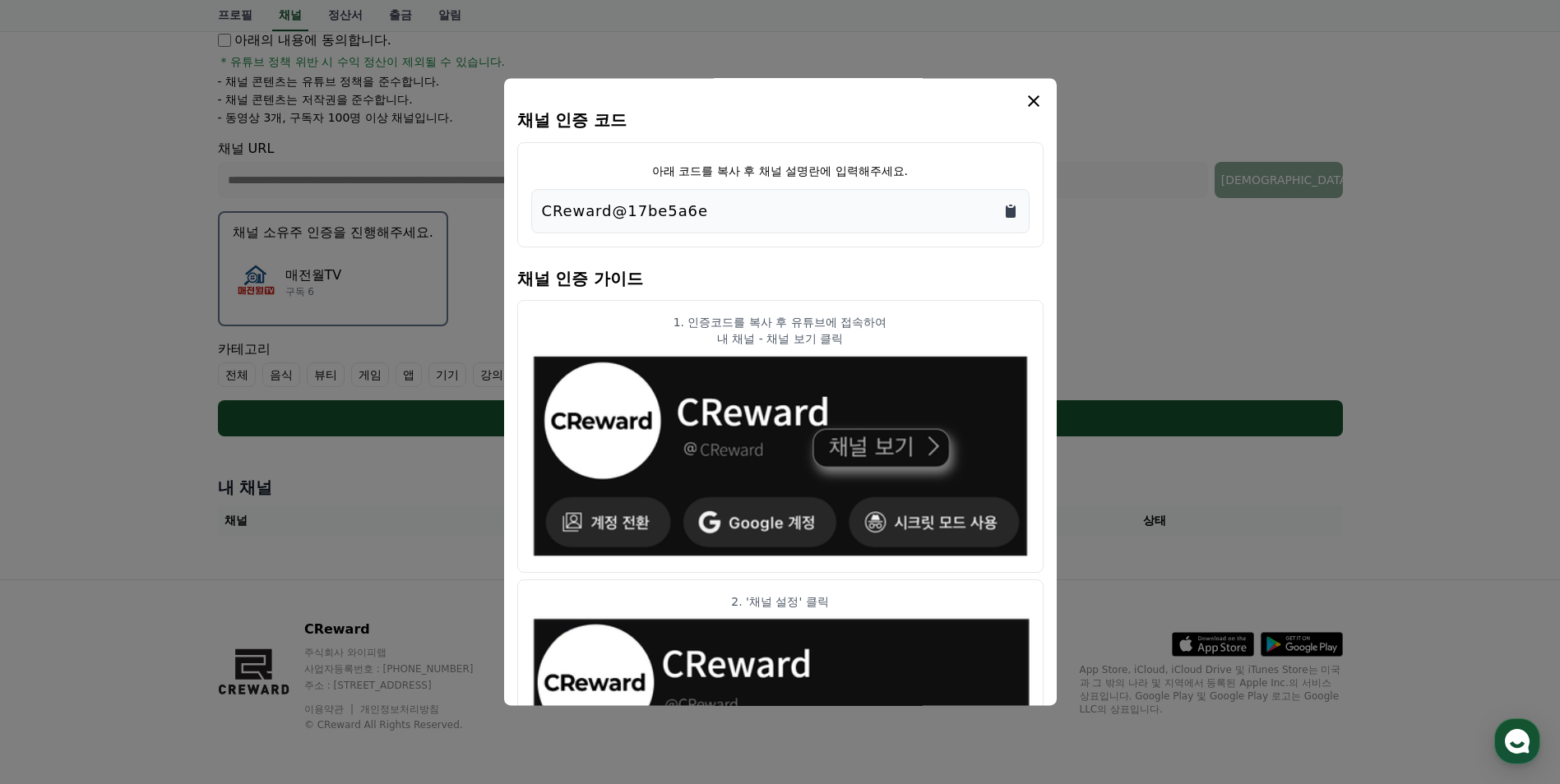
click at [1007, 211] on icon "Copy to clipboard" at bounding box center [1011, 211] width 10 height 12
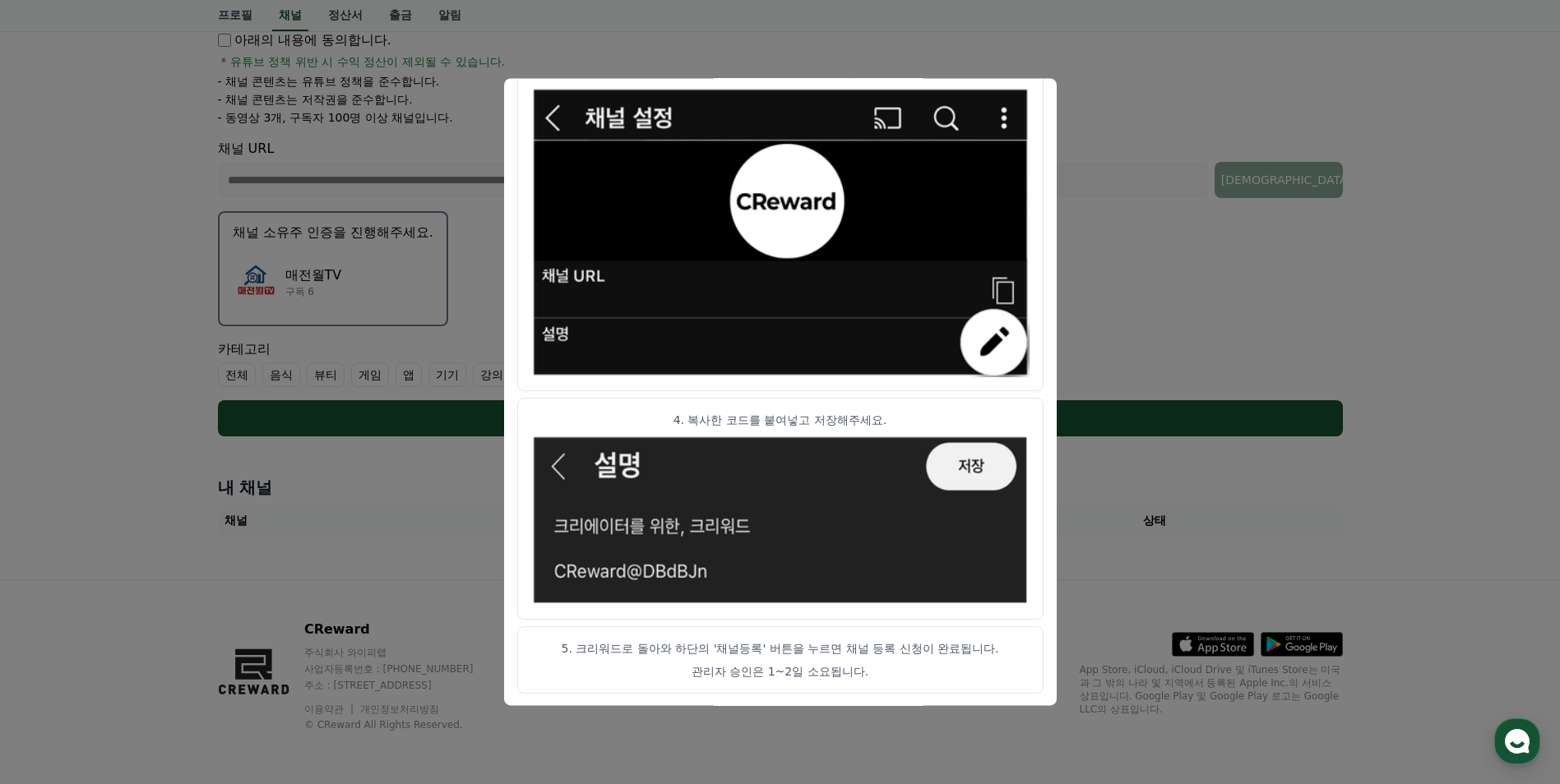
scroll to position [791, 0]
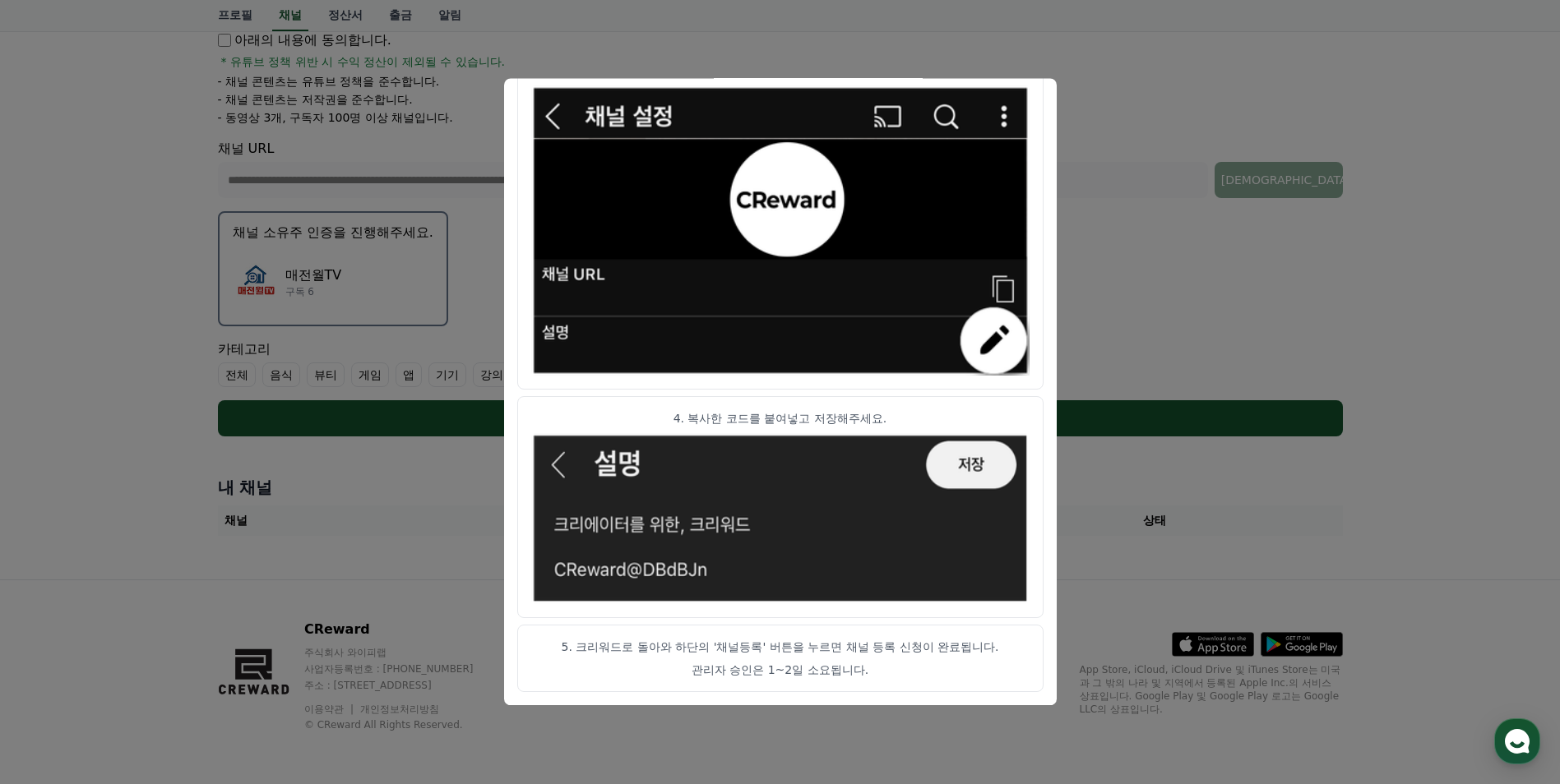
click at [1138, 497] on button "close modal" at bounding box center [780, 392] width 1560 height 784
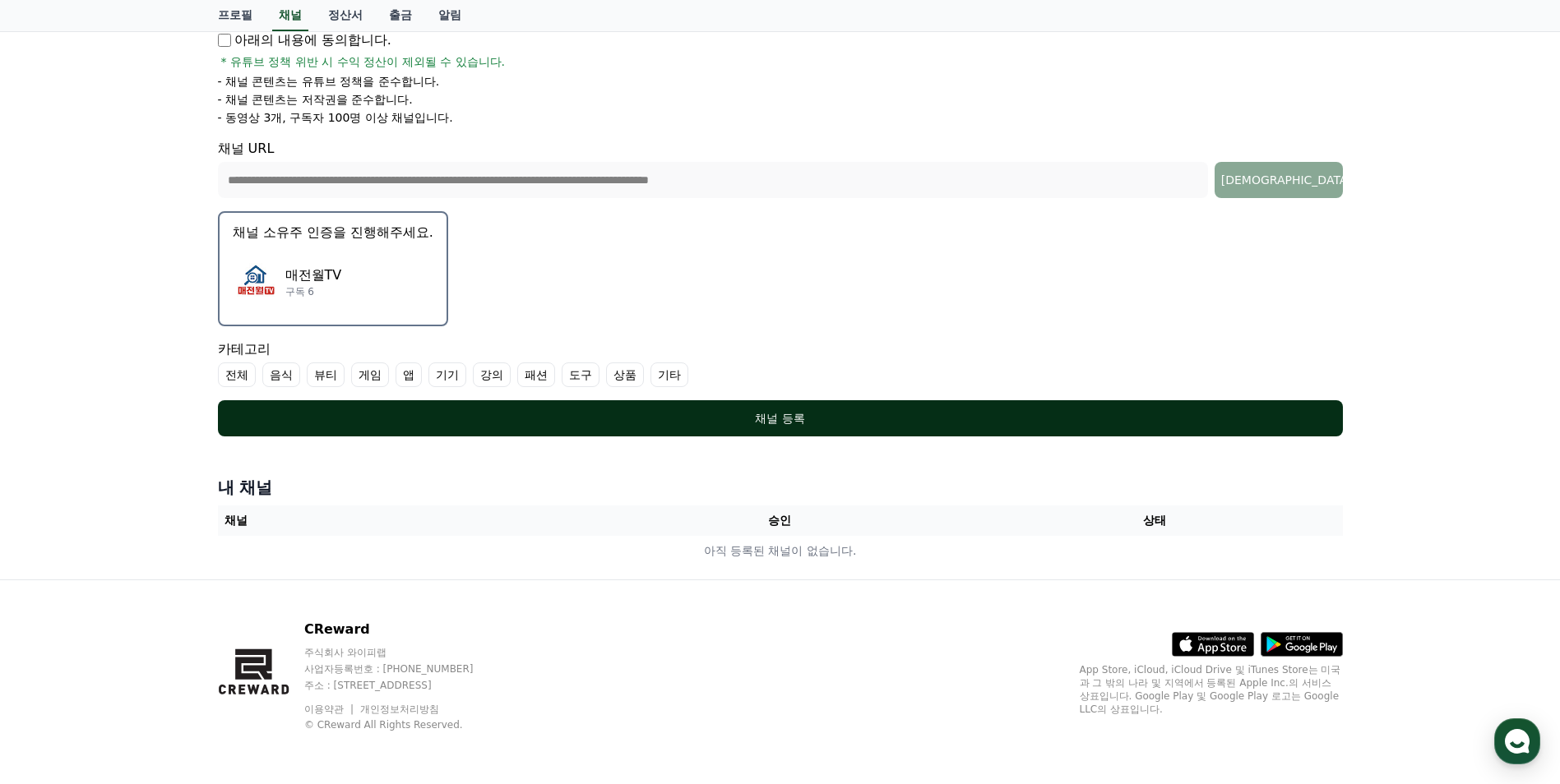
click at [780, 423] on div "채널 등록" at bounding box center [780, 418] width 1059 height 17
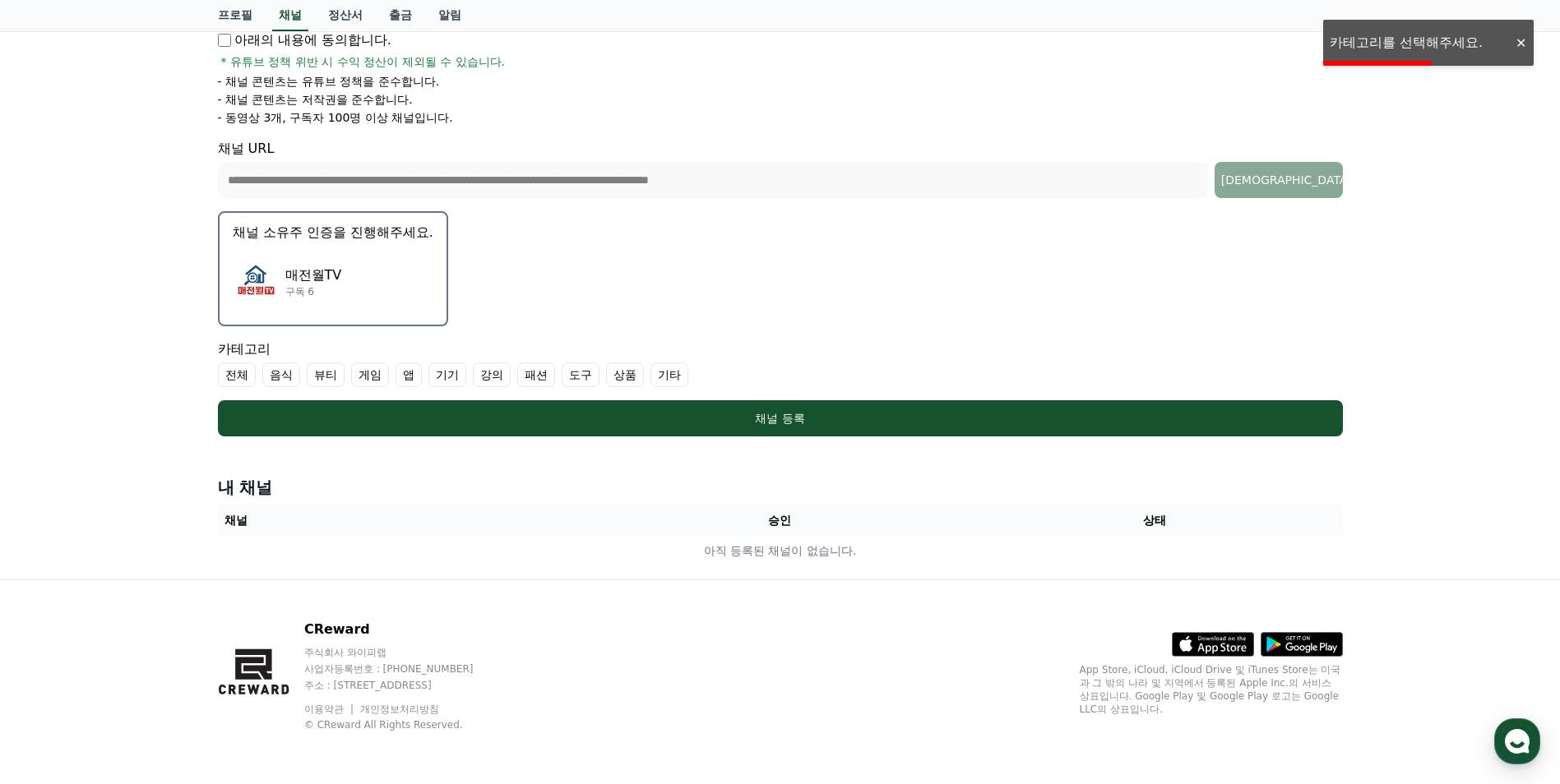
click at [668, 376] on label "기타" at bounding box center [669, 375] width 37 height 24
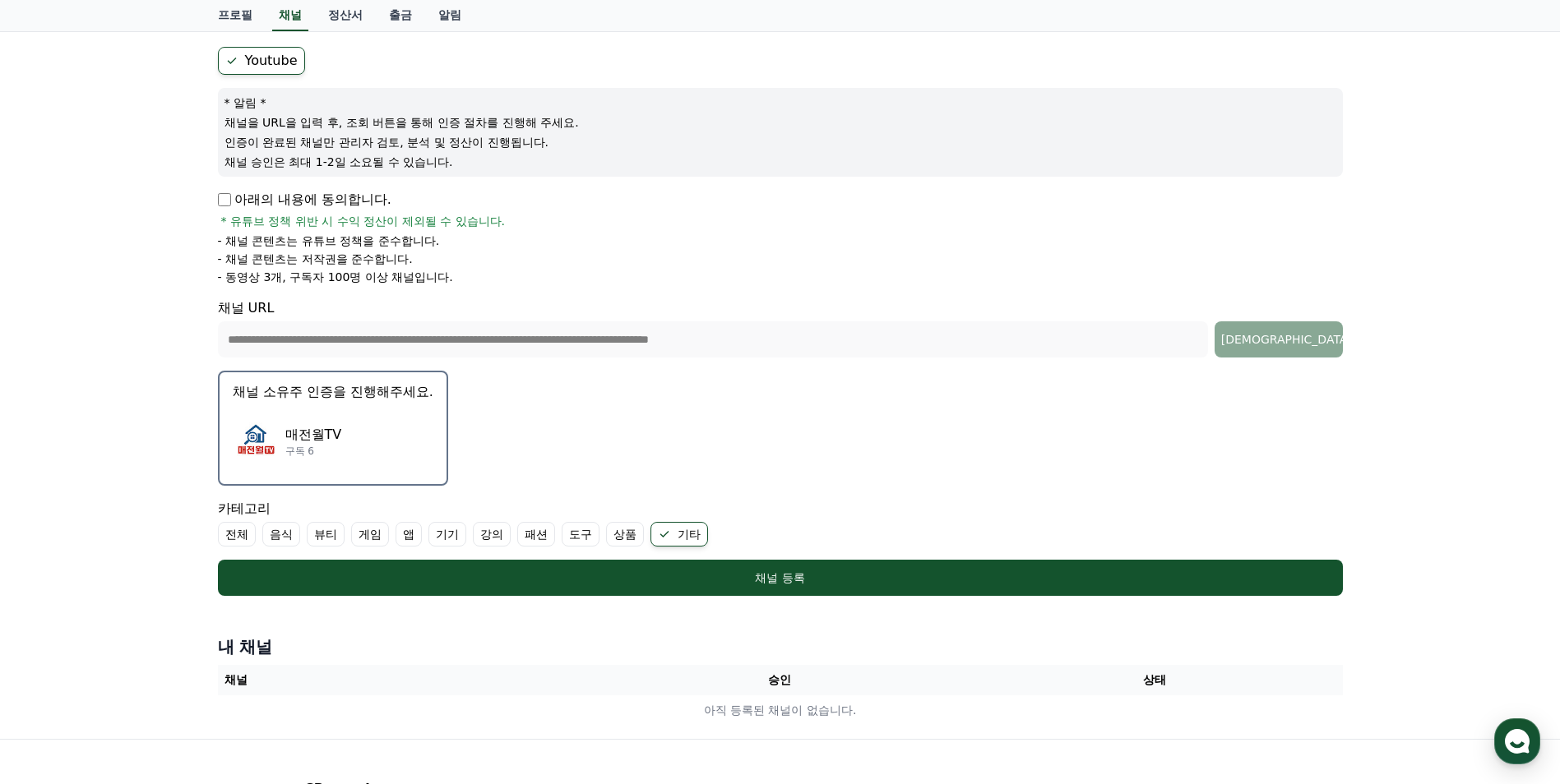
scroll to position [134, 0]
